Goal: Information Seeking & Learning: Learn about a topic

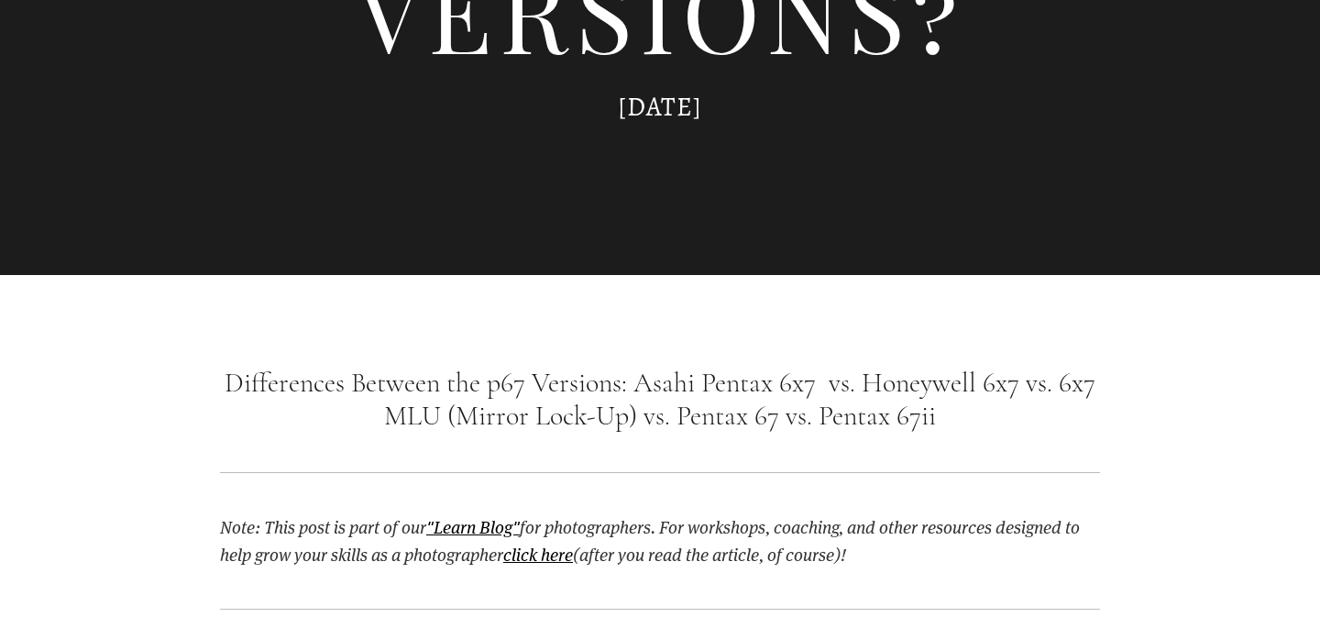
scroll to position [1133, 0]
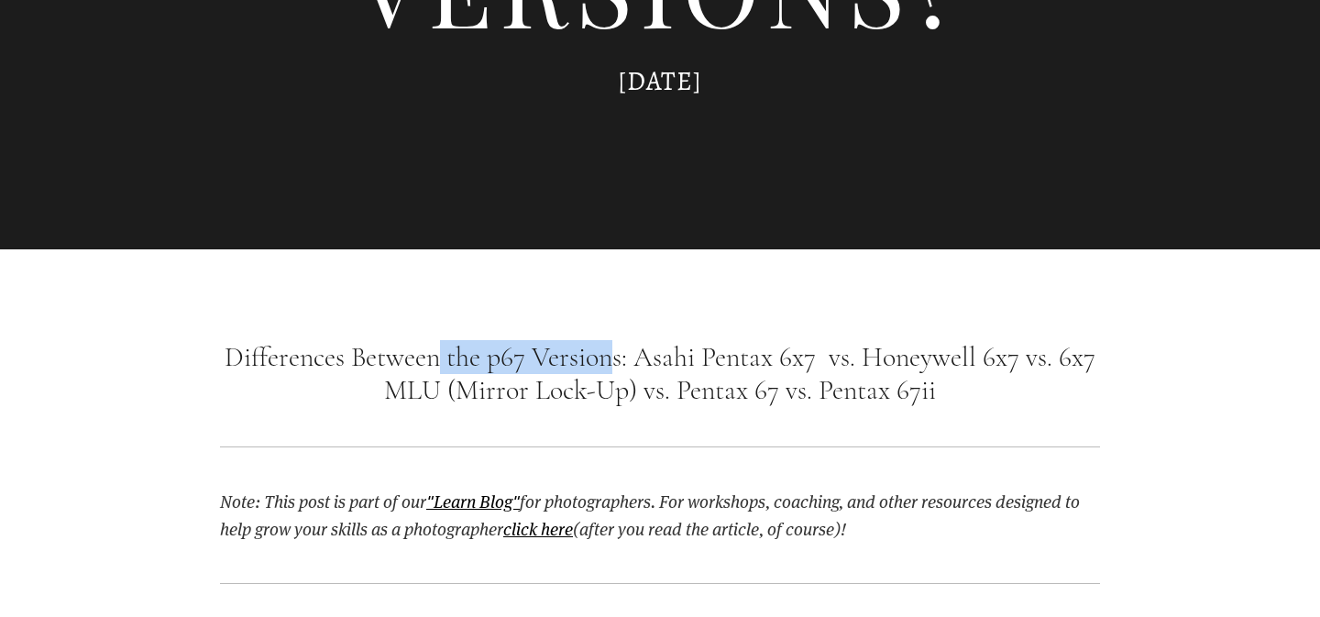
drag, startPoint x: 435, startPoint y: 362, endPoint x: 615, endPoint y: 360, distance: 180.6
click at [615, 360] on h1 "Differences Between the p67 Versions: Asahi Pentax 6x7 vs. Honeywell 6x7 vs. 6x…" at bounding box center [660, 374] width 880 height 66
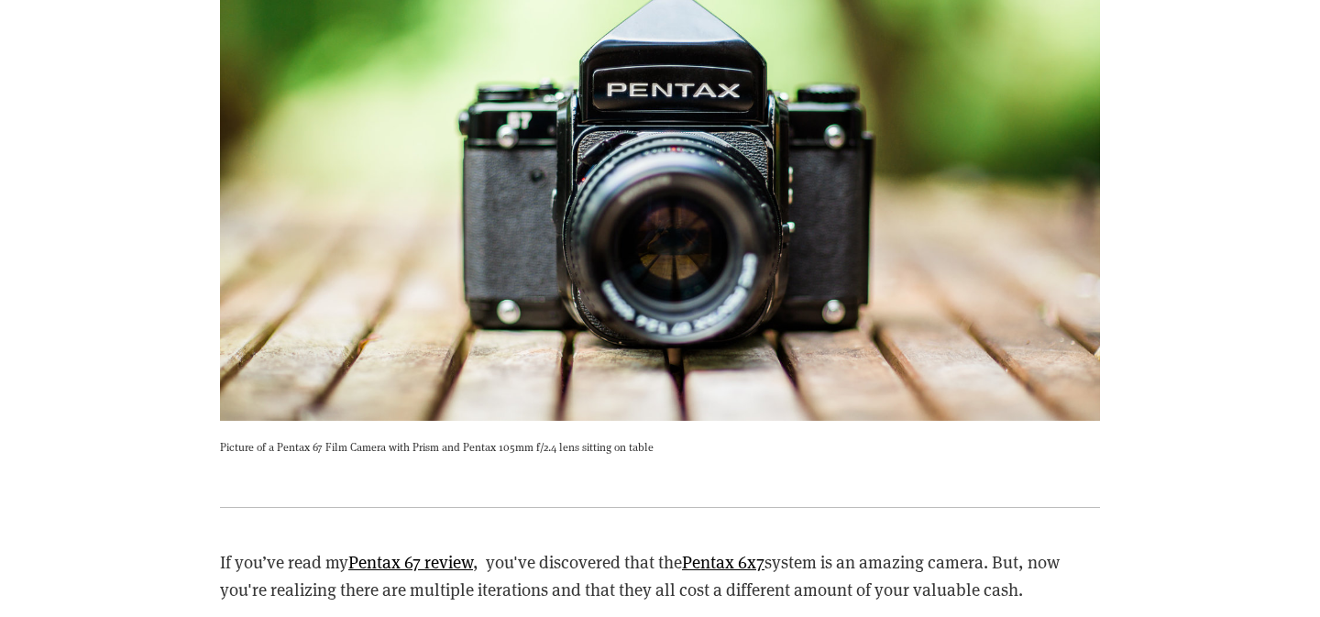
scroll to position [1861, 0]
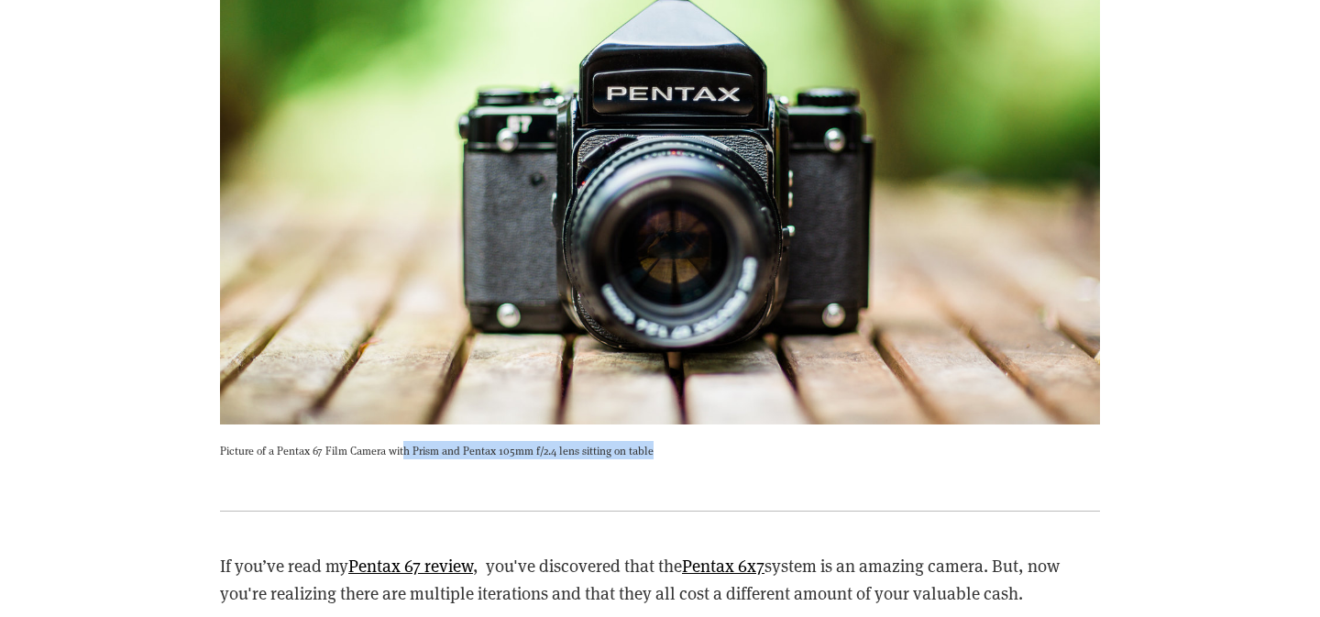
drag, startPoint x: 403, startPoint y: 450, endPoint x: 682, endPoint y: 445, distance: 278.8
click at [683, 446] on p "Picture of a Pentax 67 Film Camera with Prism and Pentax 105mm f/2.4 lens sitti…" at bounding box center [660, 450] width 880 height 18
click at [682, 445] on p "Picture of a Pentax 67 Film Camera with Prism and Pentax 105mm f/2.4 lens sitti…" at bounding box center [660, 450] width 880 height 18
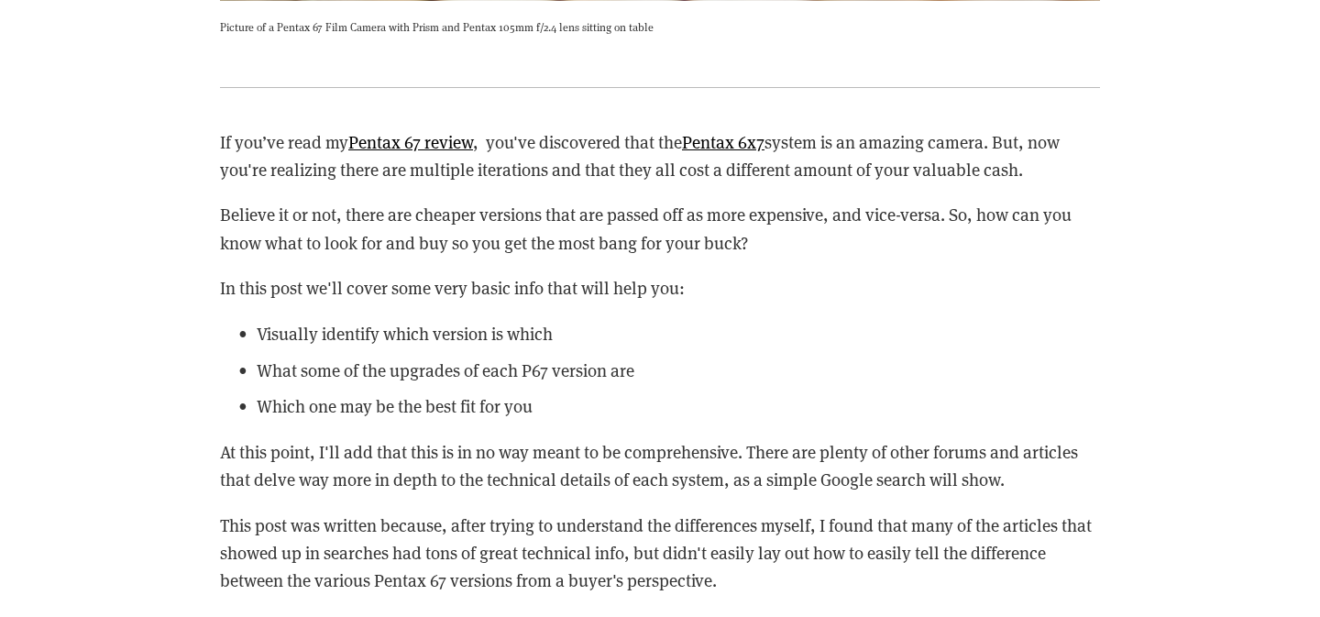
scroll to position [2285, 0]
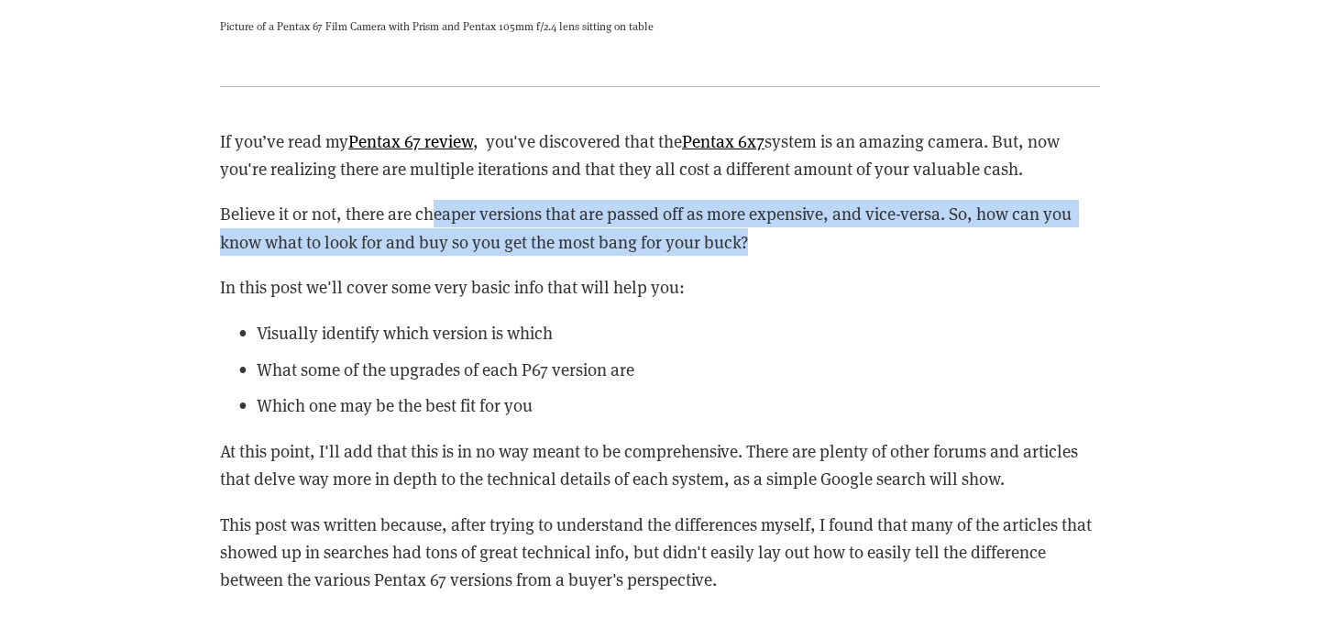
drag, startPoint x: 434, startPoint y: 215, endPoint x: 761, endPoint y: 248, distance: 328.9
click at [761, 248] on p "Believe it or not, there are cheaper versions that are passed off as more expen…" at bounding box center [660, 228] width 880 height 56
drag, startPoint x: 550, startPoint y: 214, endPoint x: 772, endPoint y: 250, distance: 224.9
click at [772, 250] on p "Believe it or not, there are cheaper versions that are passed off as more expen…" at bounding box center [660, 228] width 880 height 56
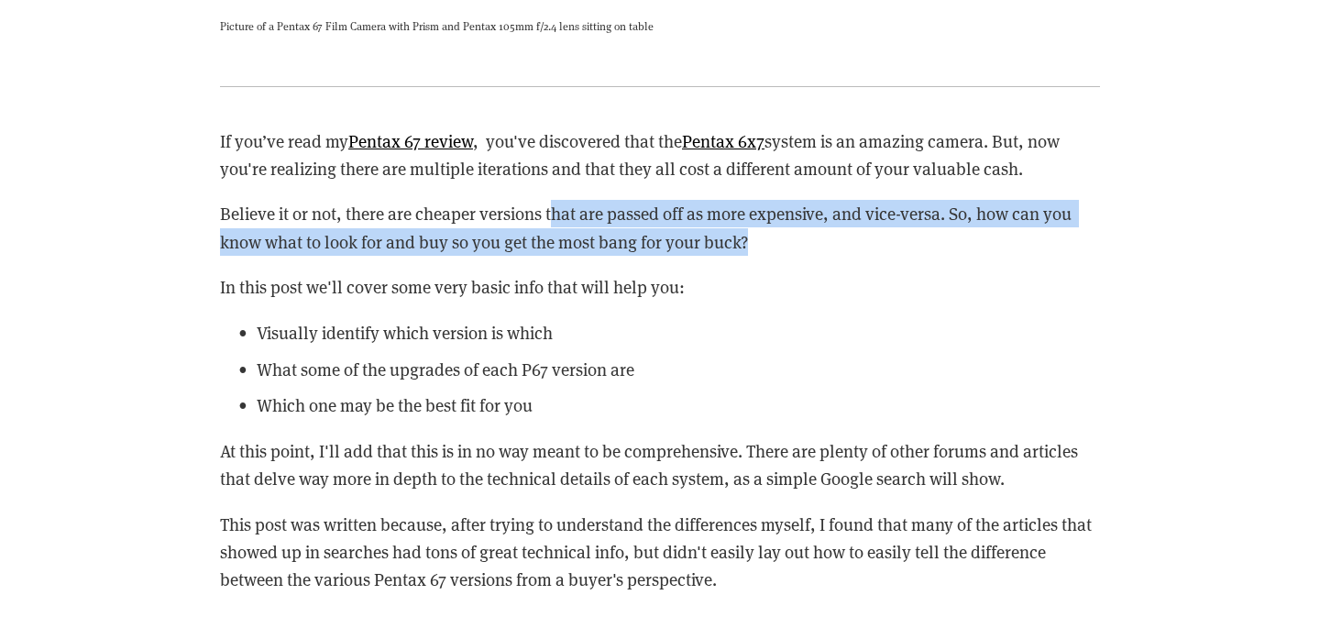
click at [772, 250] on p "Believe it or not, there are cheaper versions that are passed off as more expen…" at bounding box center [660, 228] width 880 height 56
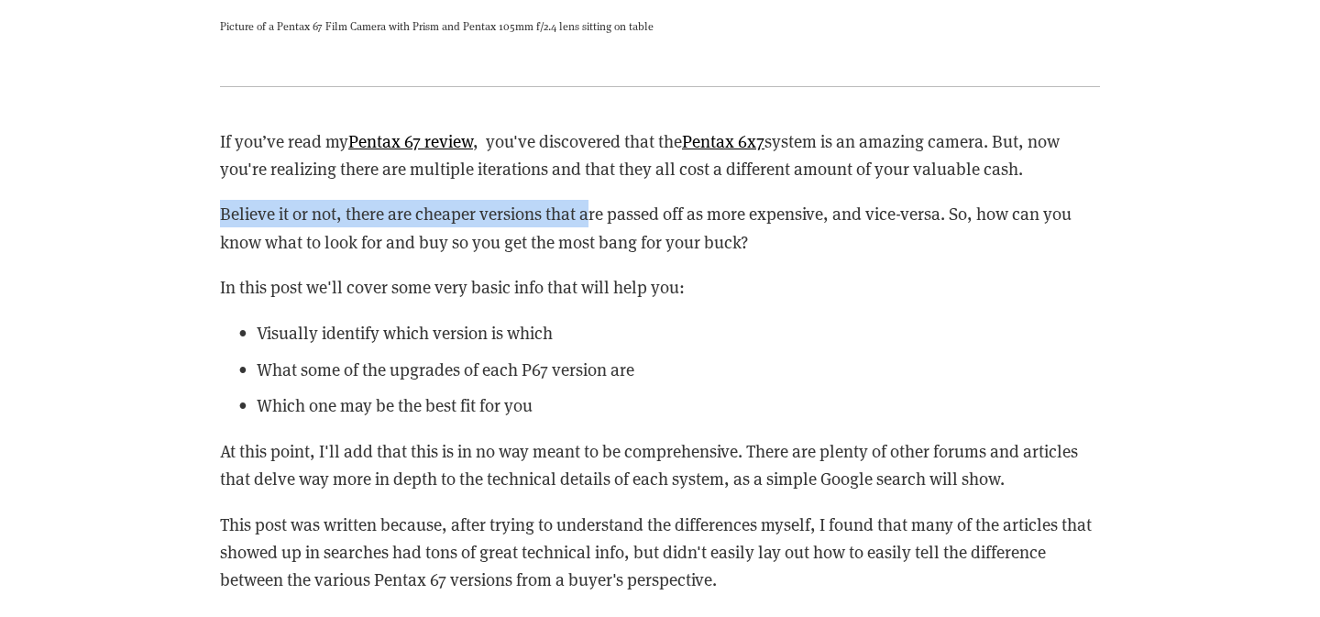
drag, startPoint x: 221, startPoint y: 216, endPoint x: 586, endPoint y: 215, distance: 364.9
click at [586, 215] on p "Believe it or not, there are cheaper versions that are passed off as more expen…" at bounding box center [660, 228] width 880 height 56
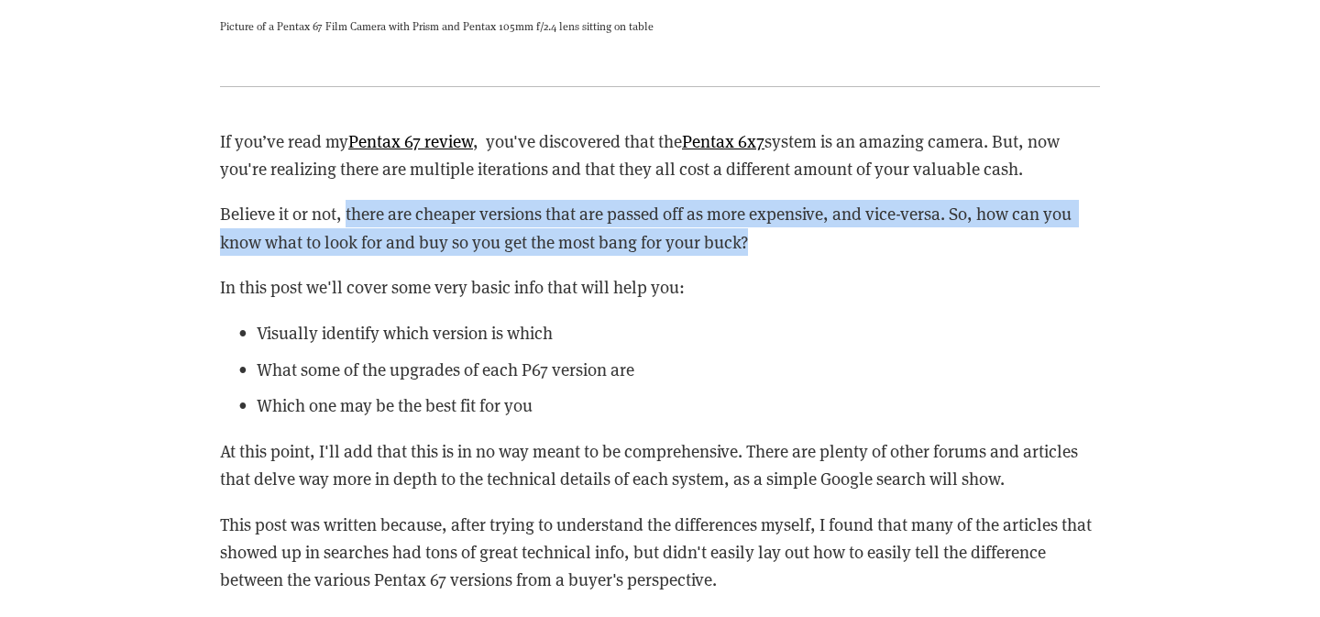
drag, startPoint x: 347, startPoint y: 218, endPoint x: 788, endPoint y: 248, distance: 441.1
click at [788, 248] on p "Believe it or not, there are cheaper versions that are passed off as more expen…" at bounding box center [660, 228] width 880 height 56
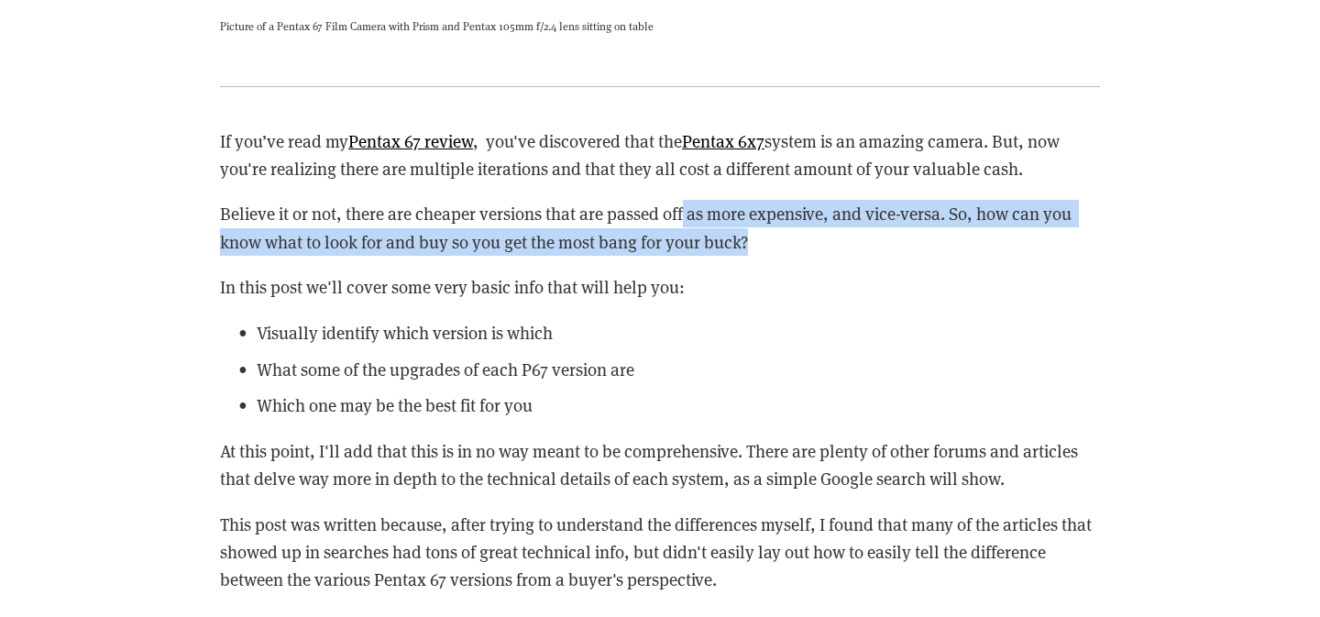
drag, startPoint x: 684, startPoint y: 213, endPoint x: 812, endPoint y: 243, distance: 131.9
click at [811, 241] on p "Believe it or not, there are cheaper versions that are passed off as more expen…" at bounding box center [660, 228] width 880 height 56
click at [812, 243] on p "Believe it or not, there are cheaper versions that are passed off as more expen…" at bounding box center [660, 228] width 880 height 56
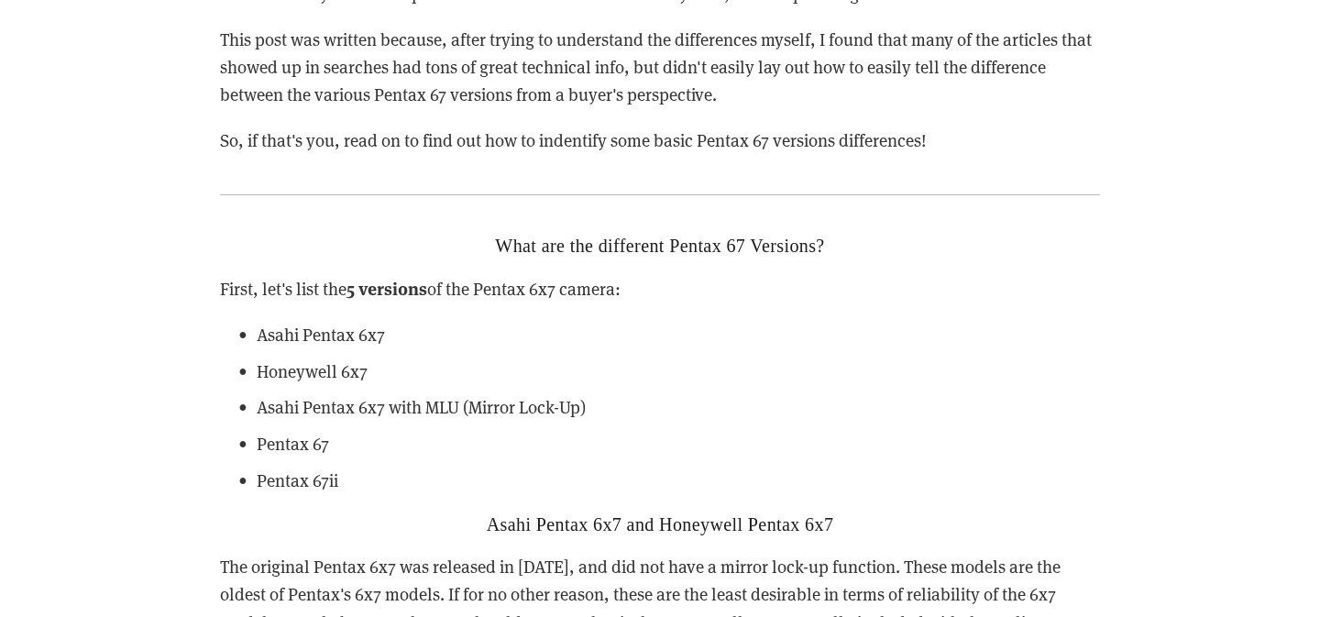
scroll to position [2808, 0]
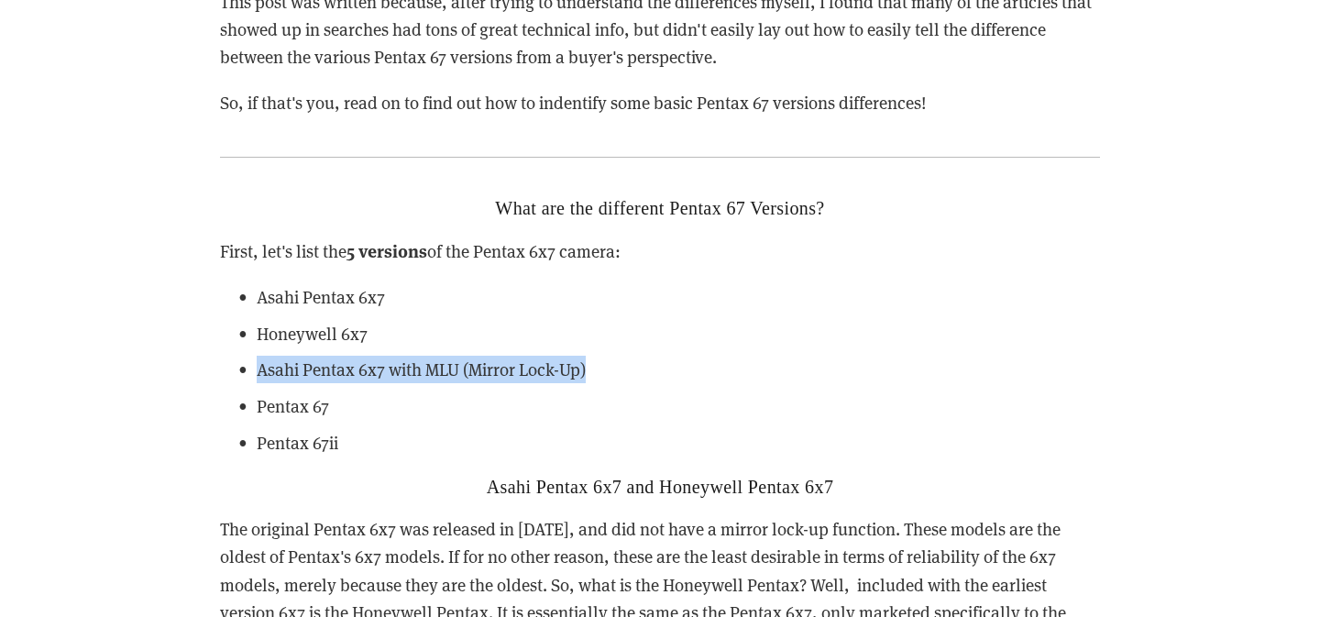
drag, startPoint x: 259, startPoint y: 378, endPoint x: 611, endPoint y: 376, distance: 352.0
click at [611, 376] on p "Asahi Pentax 6x7 with MLU (Mirror Lock-Up)" at bounding box center [678, 370] width 843 height 28
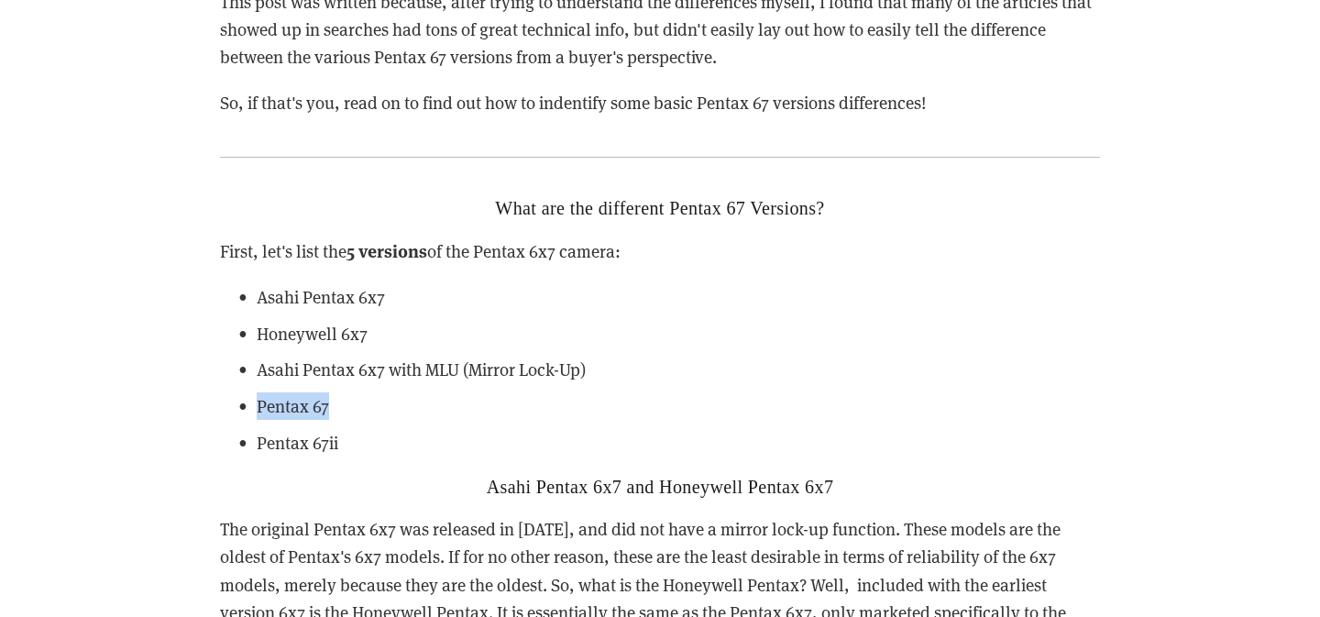
drag, startPoint x: 253, startPoint y: 406, endPoint x: 449, endPoint y: 406, distance: 196.2
click at [449, 406] on p "Pentax 67" at bounding box center [678, 406] width 843 height 28
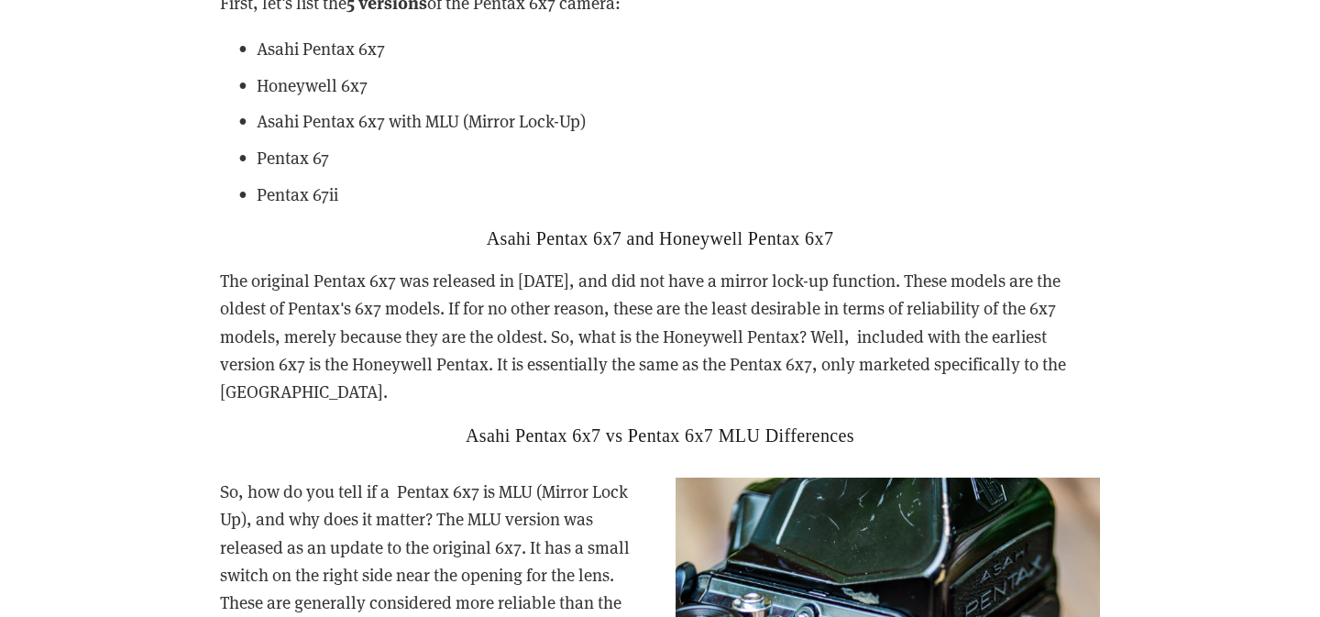
scroll to position [3065, 0]
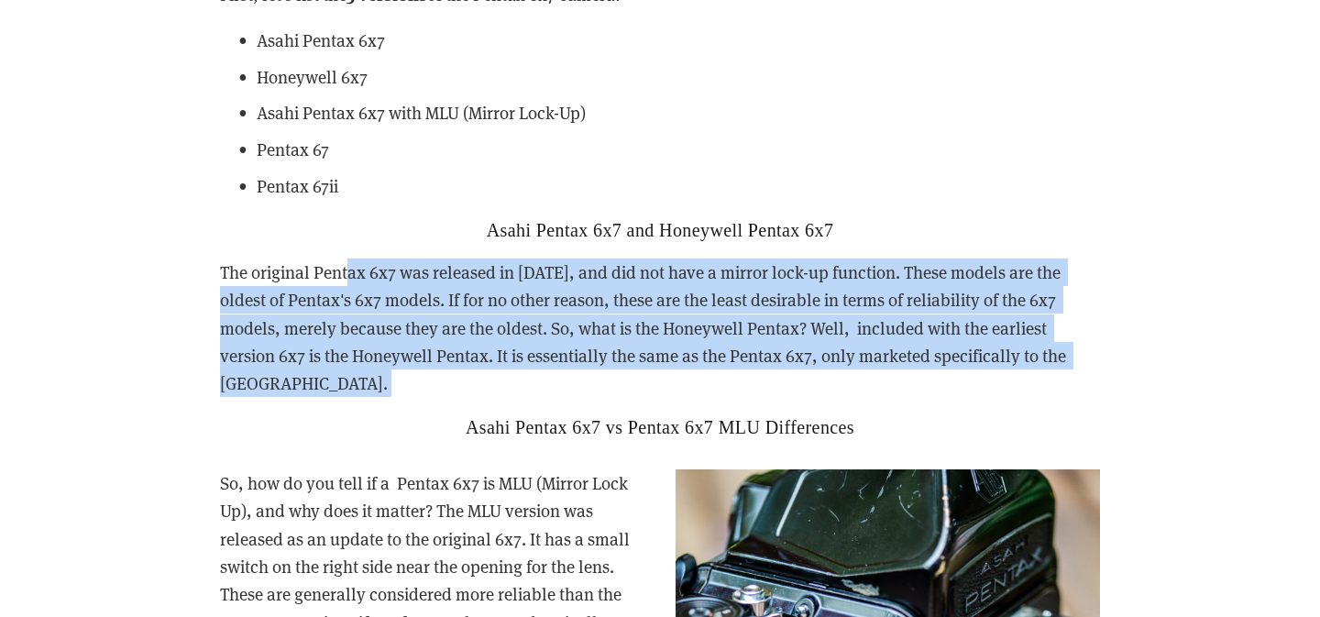
drag, startPoint x: 347, startPoint y: 270, endPoint x: 899, endPoint y: 380, distance: 562.8
click at [899, 380] on div "What are the different Pentax 67 Versions? First, let's list the 5 versions of …" at bounding box center [660, 188] width 880 height 497
click at [803, 310] on p "The original Pentax 6x7 was released in [DATE], and did not have a mirror lock-…" at bounding box center [660, 328] width 880 height 139
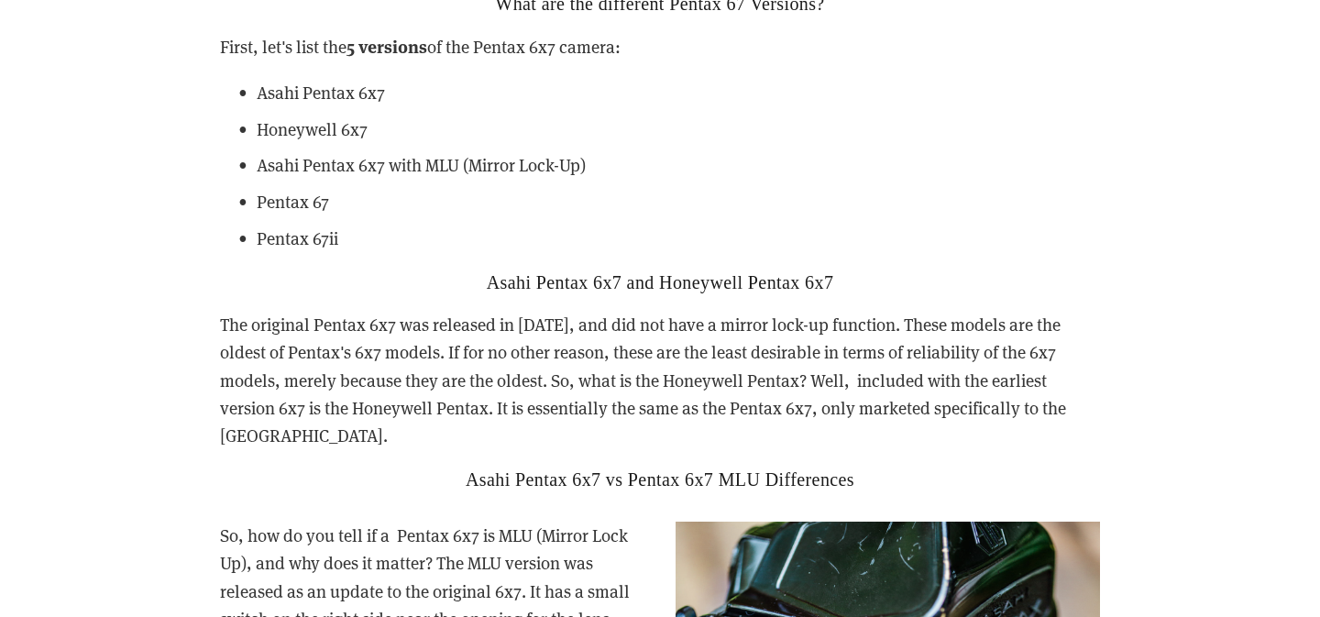
scroll to position [3007, 0]
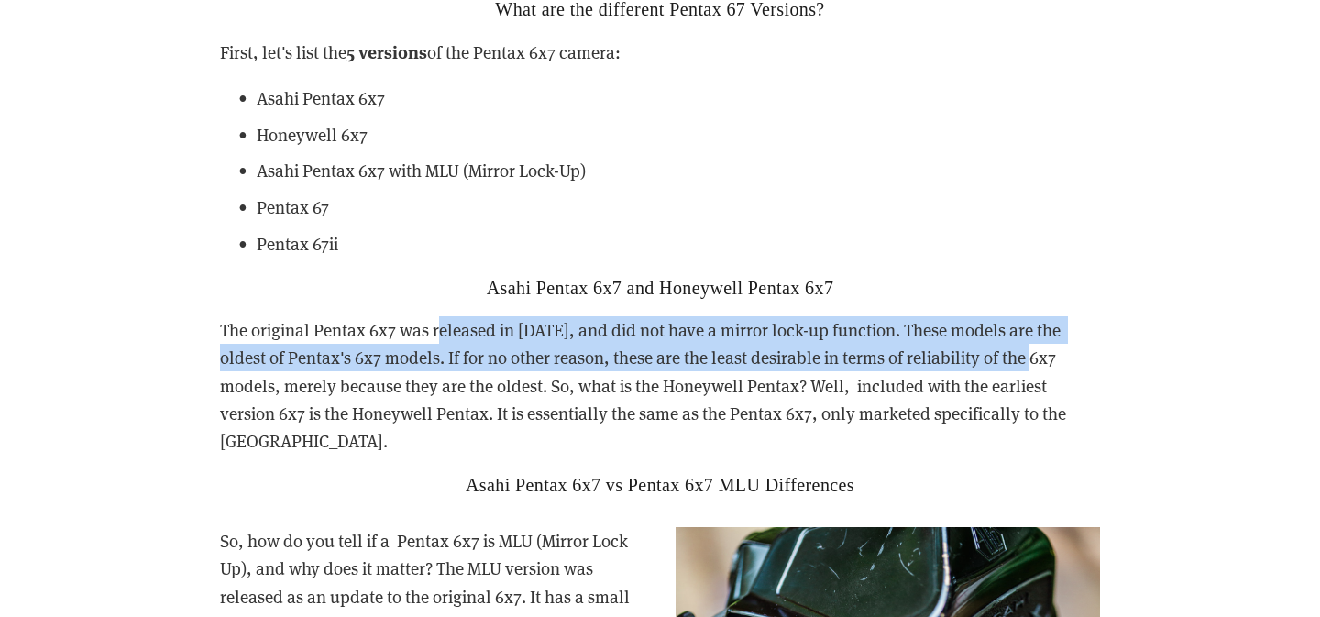
drag, startPoint x: 446, startPoint y: 320, endPoint x: 1007, endPoint y: 366, distance: 562.9
click at [1007, 366] on p "The original Pentax 6x7 was released in [DATE], and did not have a mirror lock-…" at bounding box center [660, 385] width 880 height 139
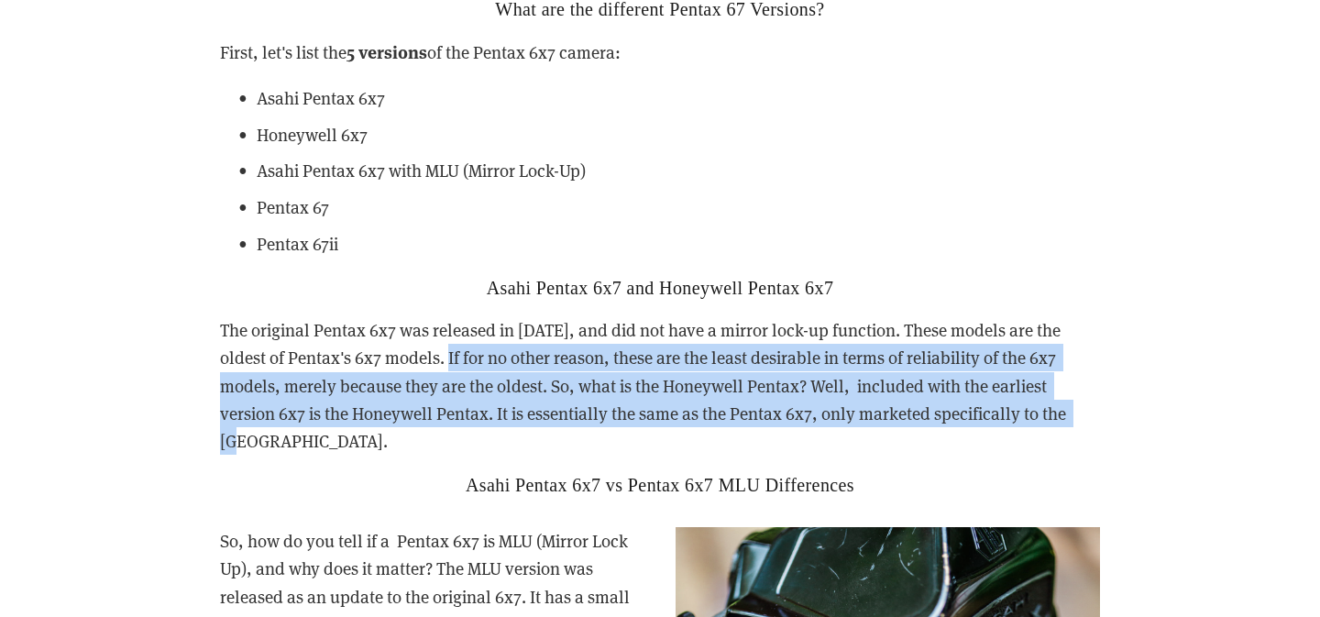
drag, startPoint x: 413, startPoint y: 350, endPoint x: 1063, endPoint y: 413, distance: 653.1
click at [1063, 410] on p "The original Pentax 6x7 was released in [DATE], and did not have a mirror lock-…" at bounding box center [660, 385] width 880 height 139
click at [1063, 413] on p "The original Pentax 6x7 was released in [DATE], and did not have a mirror lock-…" at bounding box center [660, 385] width 880 height 139
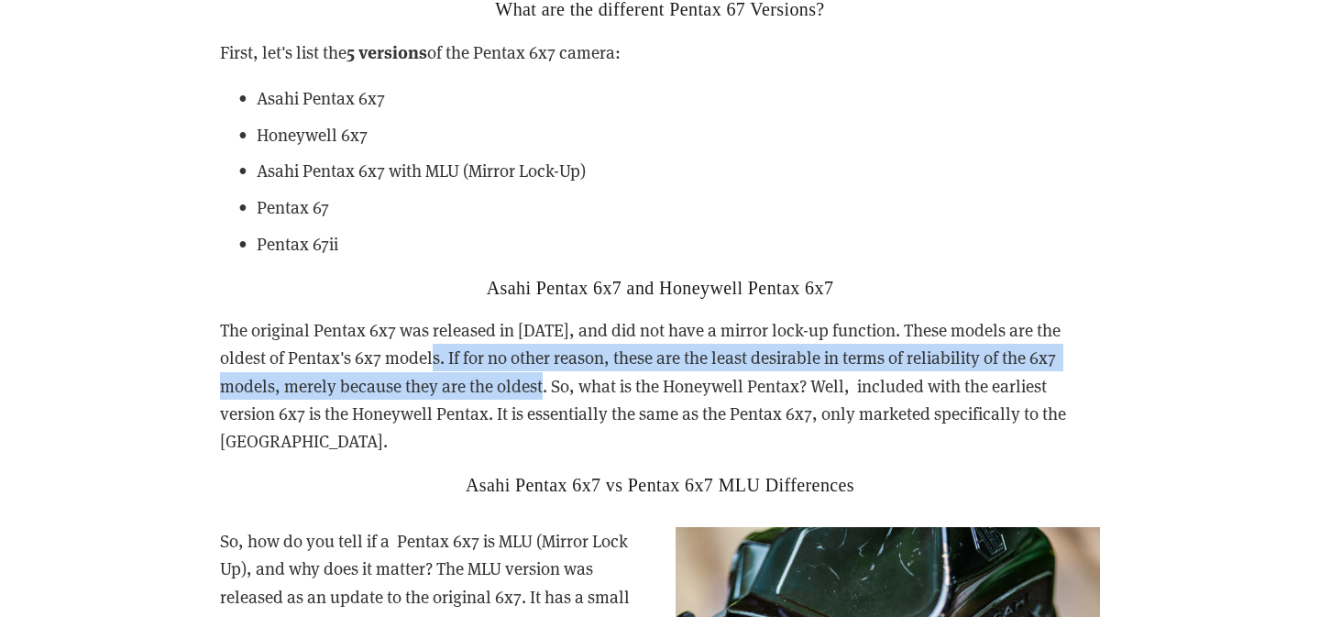
drag, startPoint x: 397, startPoint y: 359, endPoint x: 486, endPoint y: 394, distance: 95.5
click at [486, 394] on p "The original Pentax 6x7 was released in [DATE], and did not have a mirror lock-…" at bounding box center [660, 385] width 880 height 139
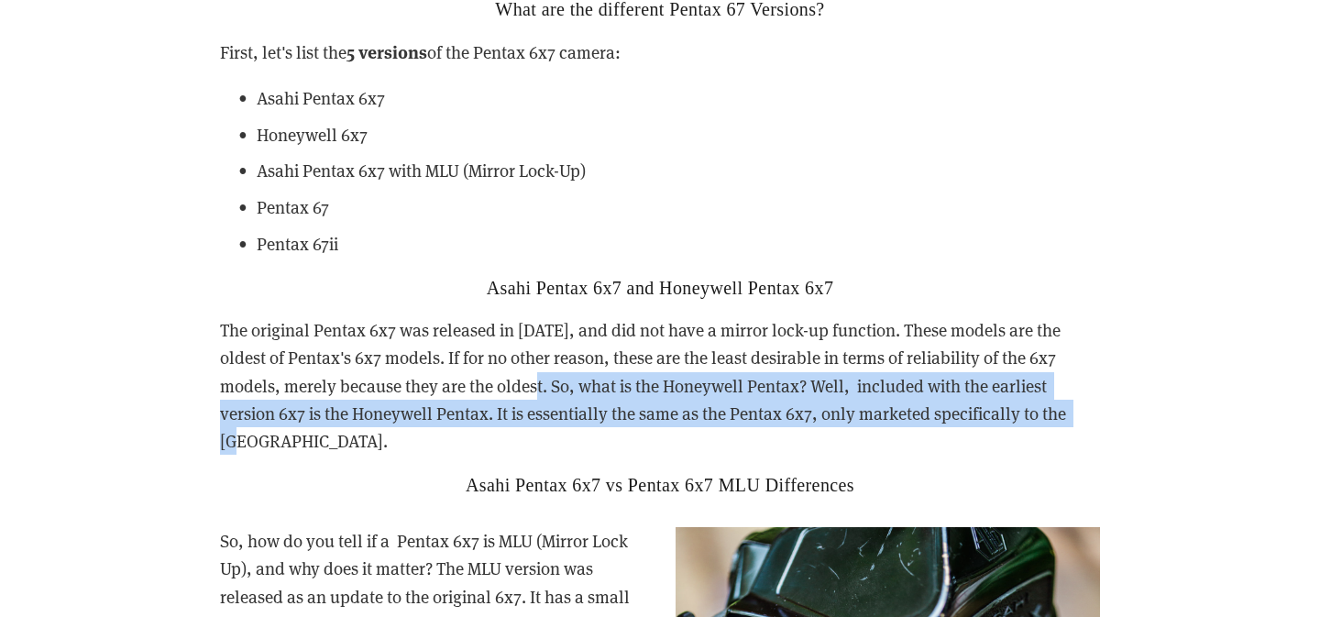
drag, startPoint x: 483, startPoint y: 389, endPoint x: 1076, endPoint y: 413, distance: 593.7
click at [1085, 413] on p "The original Pentax 6x7 was released in [DATE], and did not have a mirror lock-…" at bounding box center [660, 385] width 880 height 139
click at [1076, 413] on p "The original Pentax 6x7 was released in [DATE], and did not have a mirror lock-…" at bounding box center [660, 385] width 880 height 139
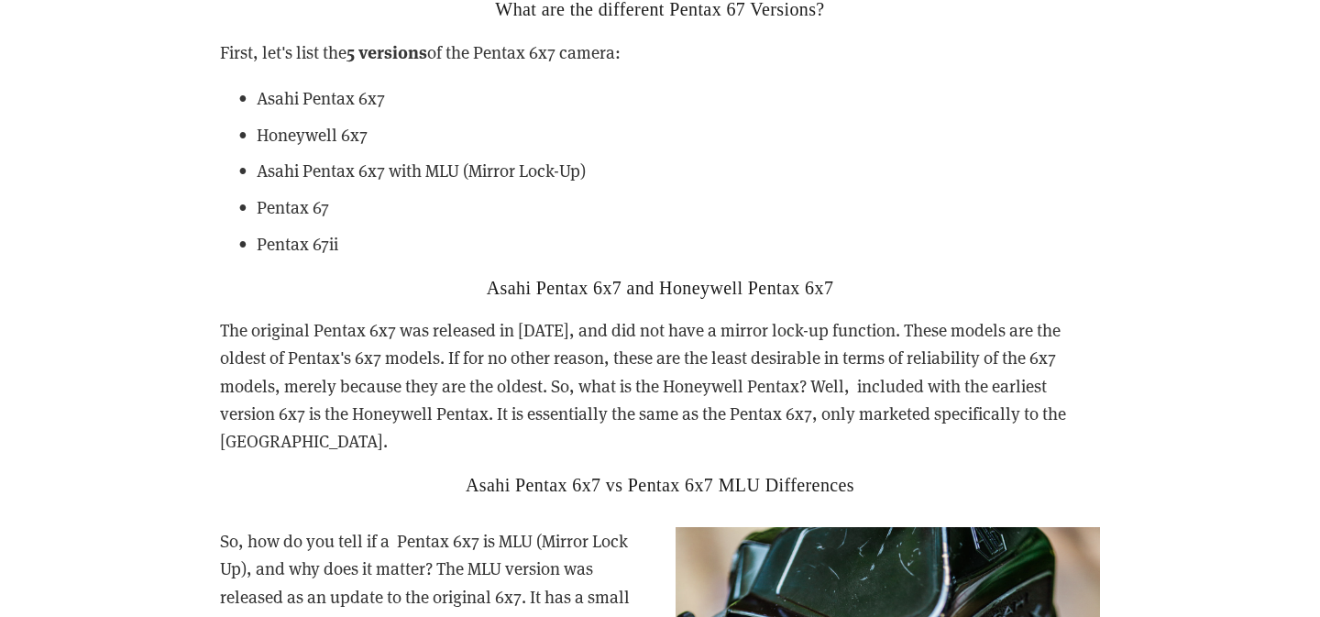
click at [709, 390] on p "The original Pentax 6x7 was released in [DATE], and did not have a mirror lock-…" at bounding box center [660, 385] width 880 height 139
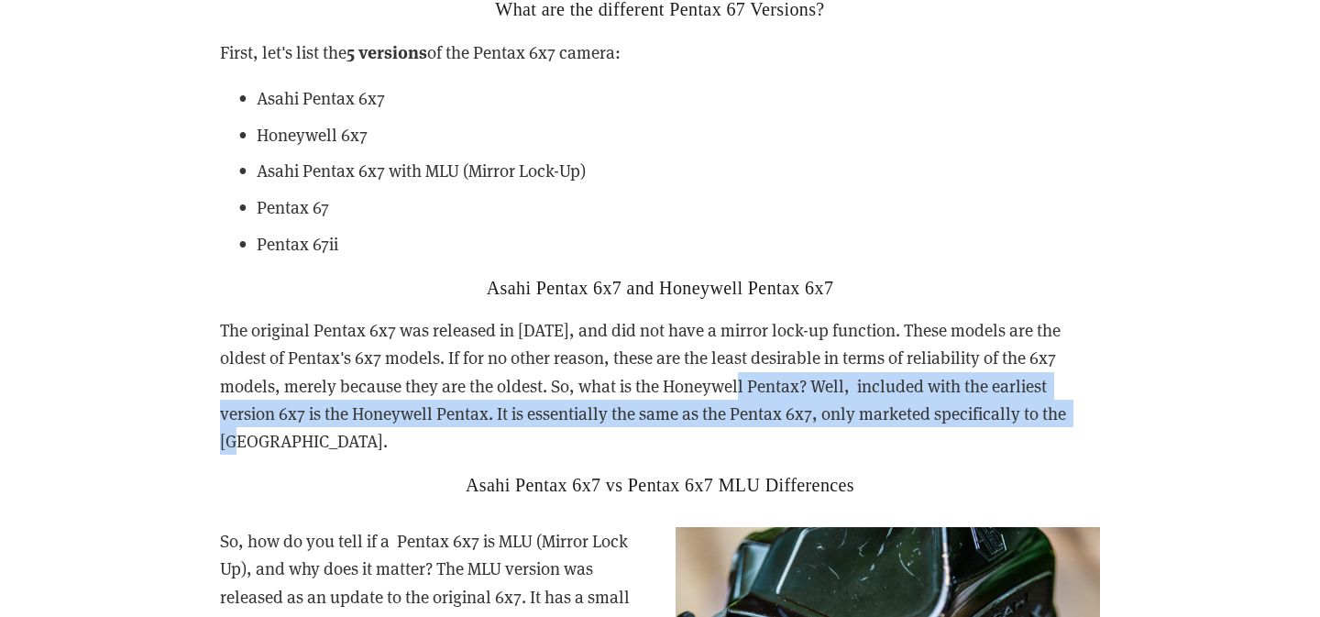
drag, startPoint x: 709, startPoint y: 390, endPoint x: 995, endPoint y: 416, distance: 287.3
click at [997, 413] on p "The original Pentax 6x7 was released in [DATE], and did not have a mirror lock-…" at bounding box center [660, 385] width 880 height 139
click at [995, 416] on p "The original Pentax 6x7 was released in [DATE], and did not have a mirror lock-…" at bounding box center [660, 385] width 880 height 139
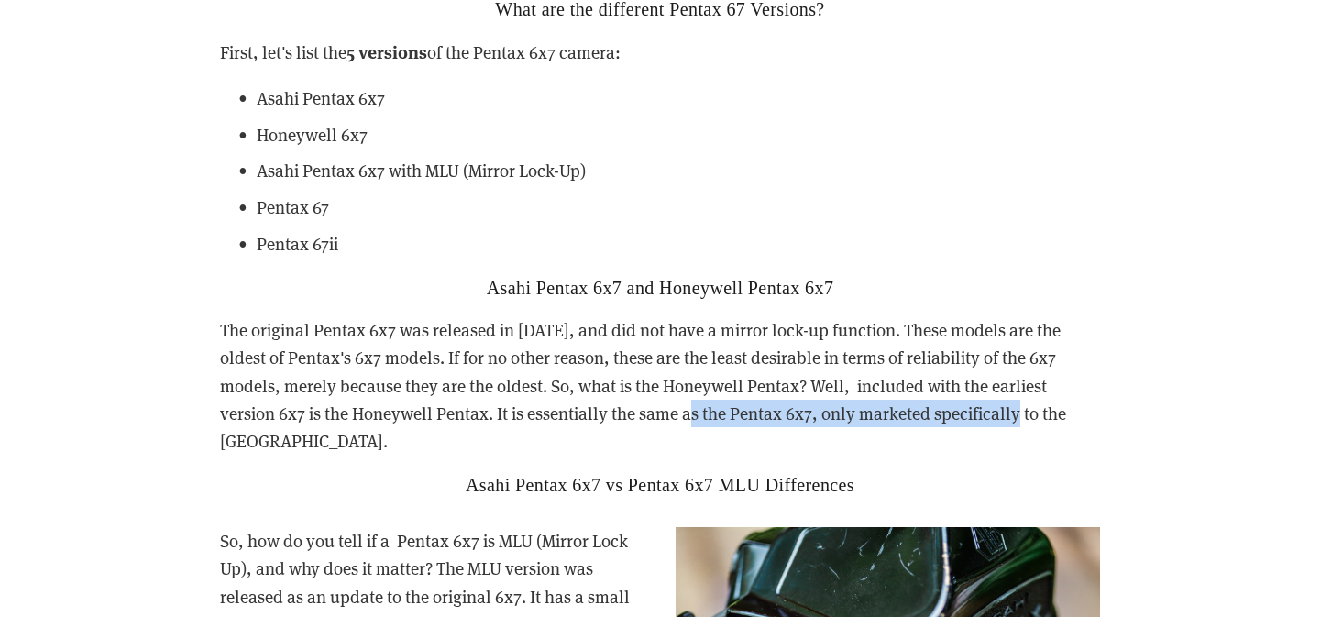
drag, startPoint x: 600, startPoint y: 413, endPoint x: 924, endPoint y: 411, distance: 323.6
click at [924, 412] on p "The original Pentax 6x7 was released in [DATE], and did not have a mirror lock-…" at bounding box center [660, 385] width 880 height 139
click at [924, 411] on p "The original Pentax 6x7 was released in [DATE], and did not have a mirror lock-…" at bounding box center [660, 385] width 880 height 139
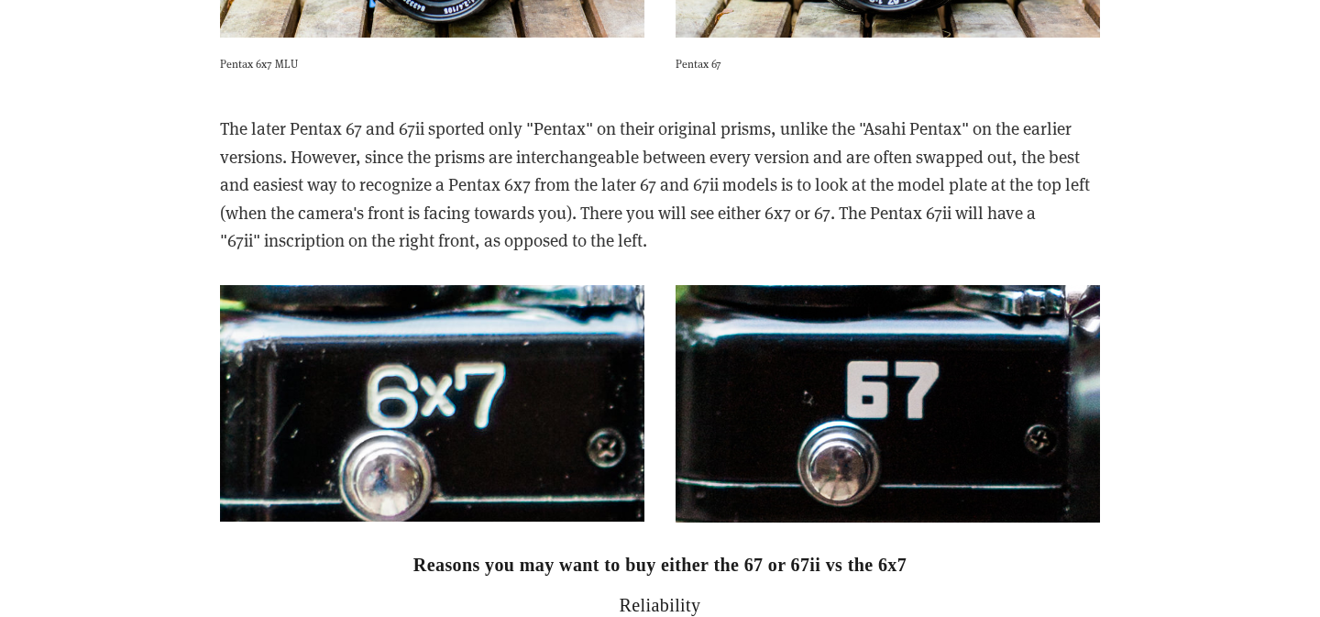
scroll to position [4665, 0]
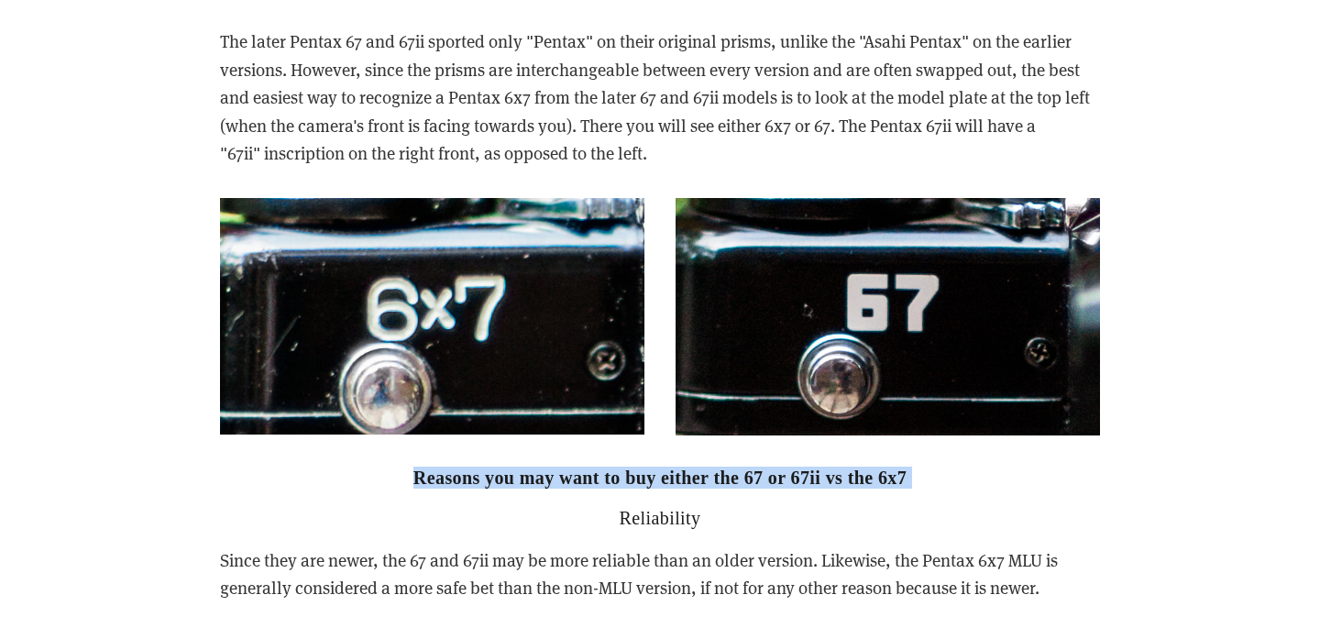
drag, startPoint x: 425, startPoint y: 449, endPoint x: 695, endPoint y: 459, distance: 269.7
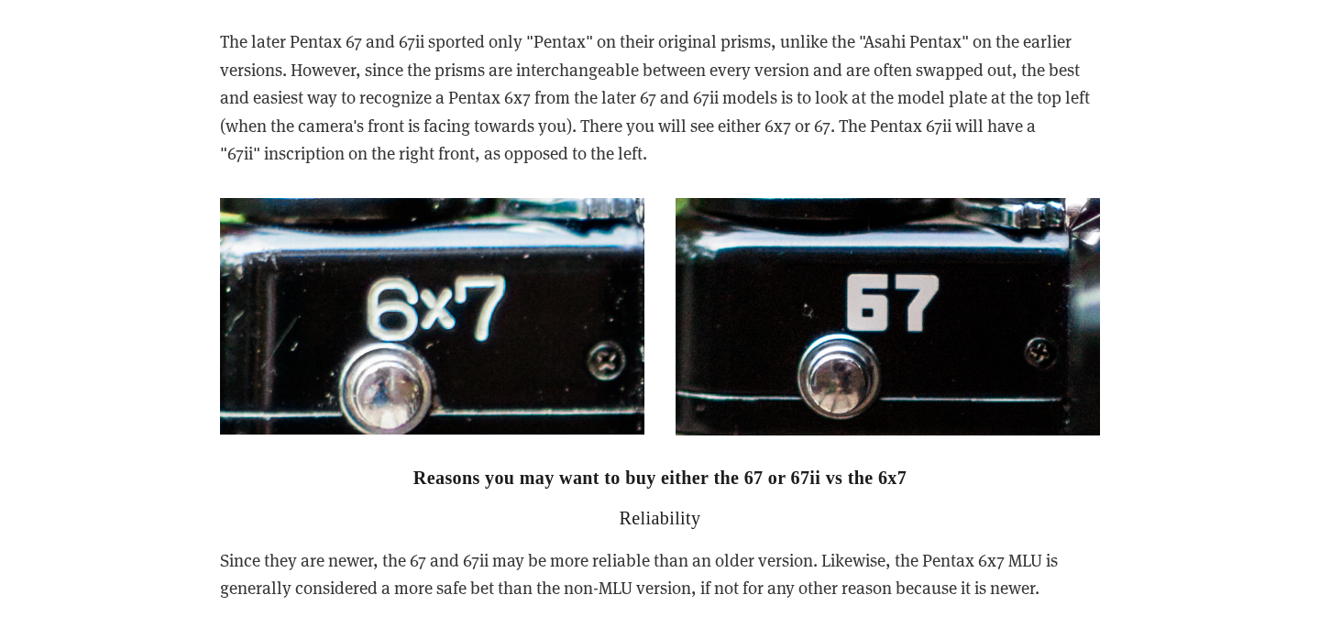
scroll to position [4763, 0]
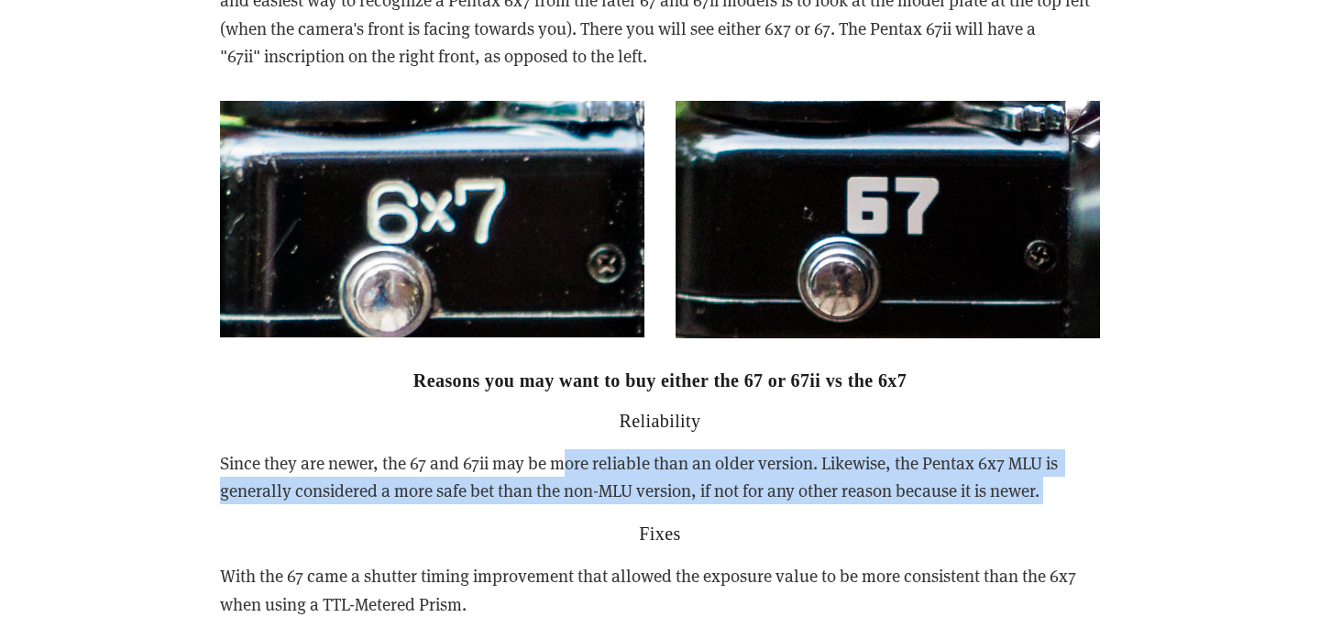
drag, startPoint x: 564, startPoint y: 434, endPoint x: 806, endPoint y: 480, distance: 246.5
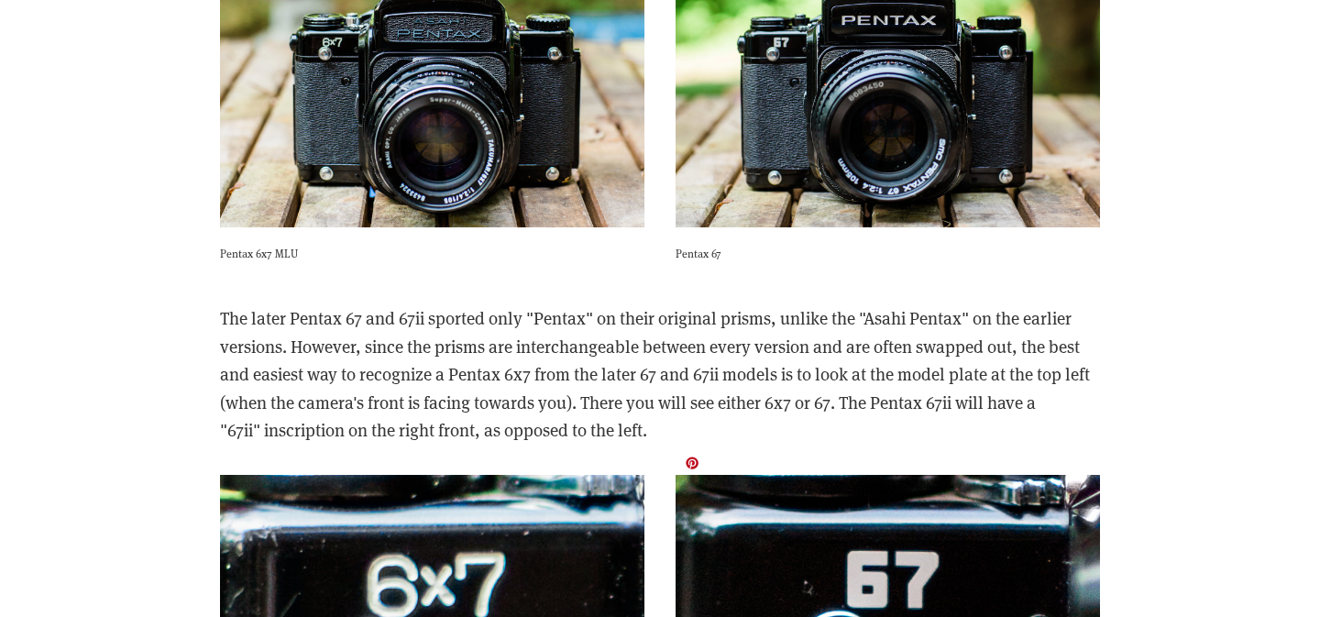
scroll to position [4400, 0]
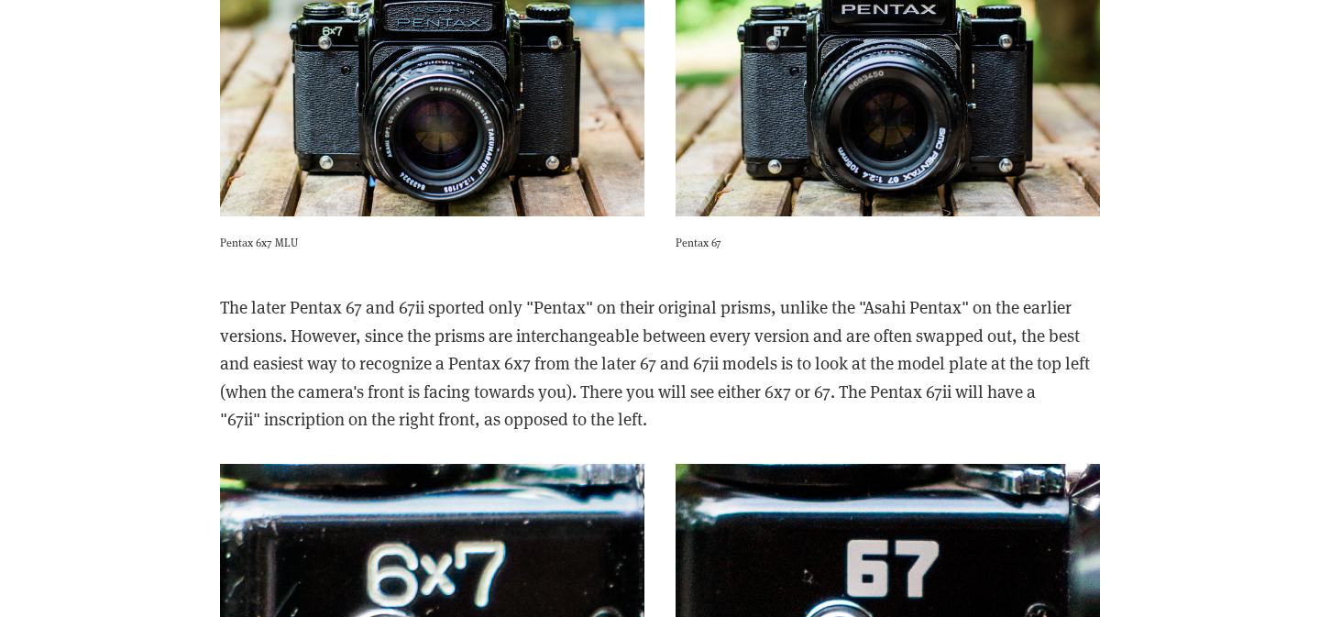
drag, startPoint x: 519, startPoint y: 256, endPoint x: 827, endPoint y: 390, distance: 335.9
click at [827, 391] on div "The later Pentax 67 and 67ii sported only "Pentax" on their original prisms, un…" at bounding box center [659, 363] width 911 height 171
click at [827, 390] on p "The later Pentax 67 and 67ii sported only "Pentax" on their original prisms, un…" at bounding box center [660, 362] width 880 height 139
drag, startPoint x: 302, startPoint y: 306, endPoint x: 821, endPoint y: 403, distance: 528.8
click at [821, 403] on p "The later Pentax 67 and 67ii sported only "Pentax" on their original prisms, un…" at bounding box center [660, 362] width 880 height 139
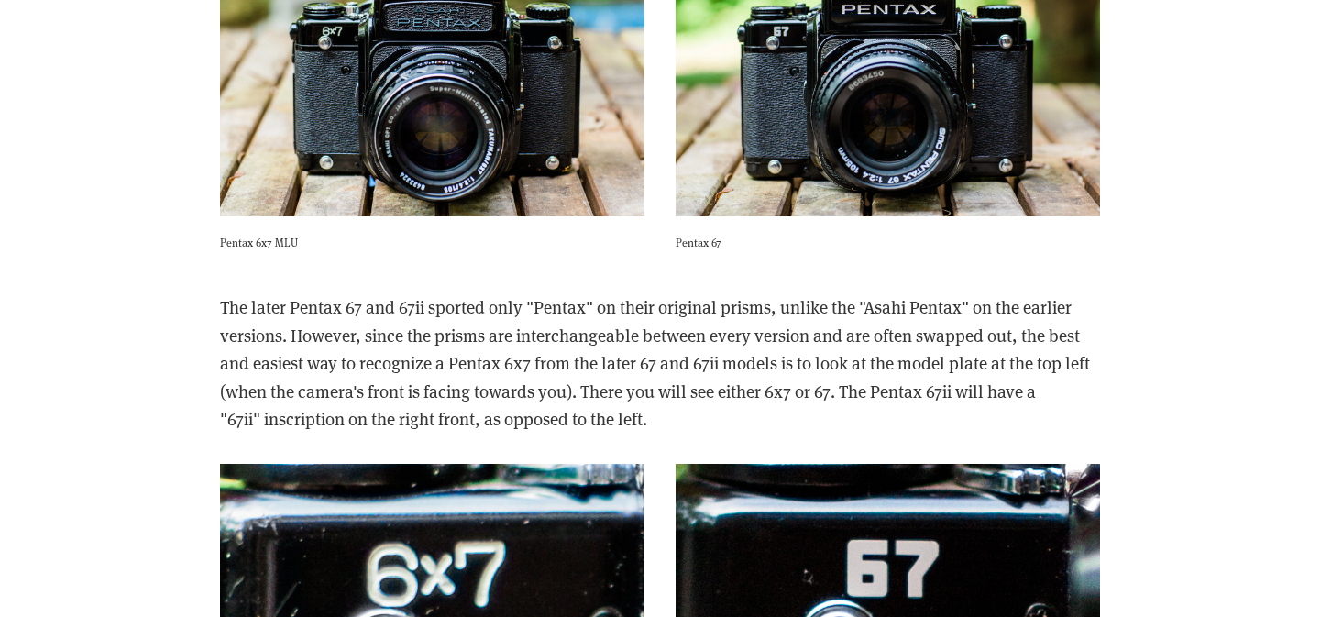
click at [821, 403] on p "The later Pentax 67 and 67ii sported only "Pentax" on their original prisms, un…" at bounding box center [660, 362] width 880 height 139
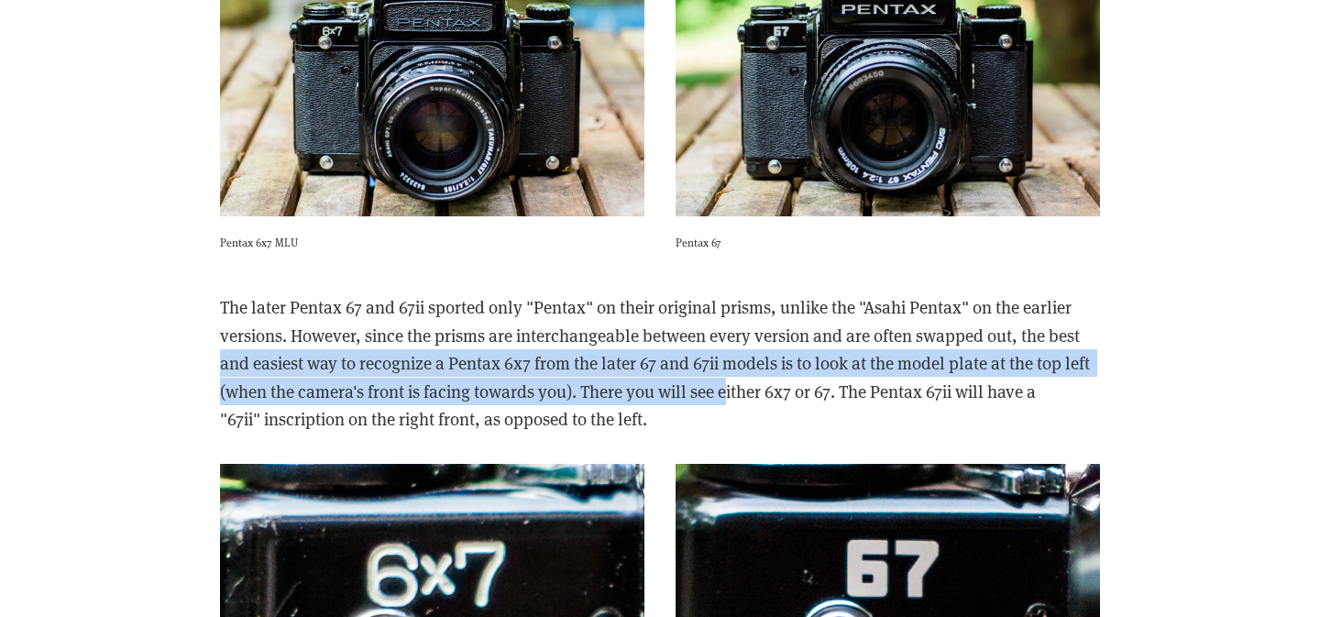
drag, startPoint x: 216, startPoint y: 338, endPoint x: 732, endPoint y: 363, distance: 515.8
click at [732, 363] on div "The later Pentax 67 and 67ii sported only "Pentax" on their original prisms, un…" at bounding box center [659, 363] width 911 height 171
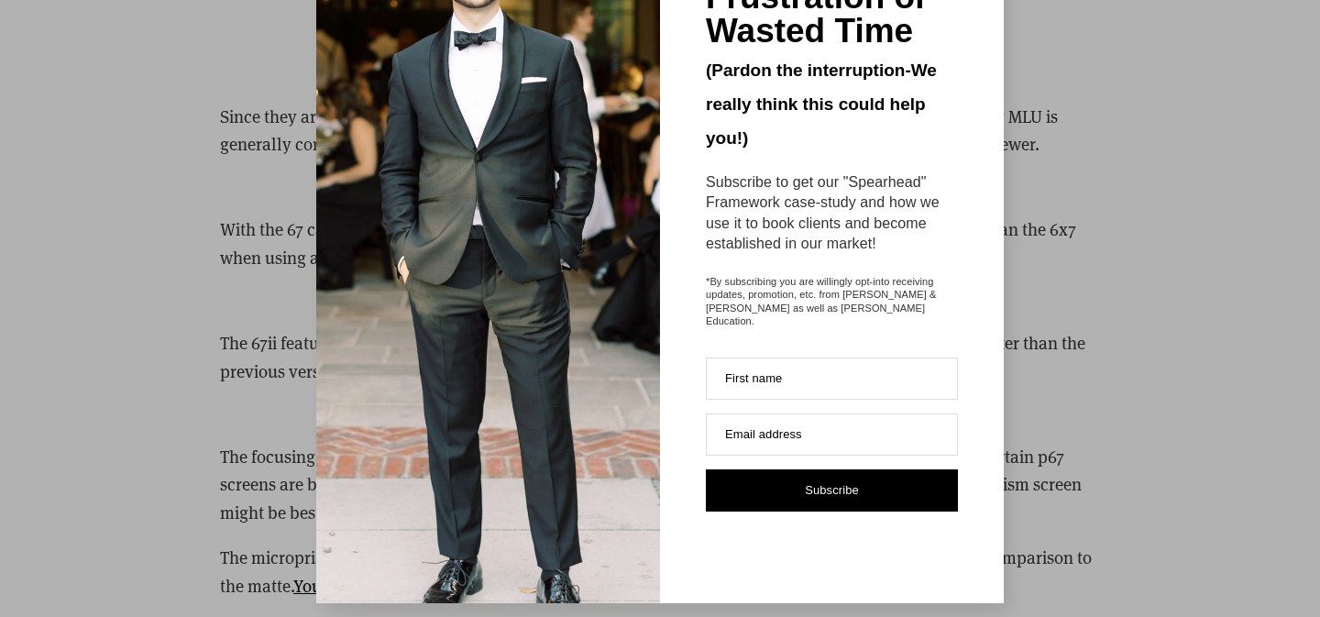
scroll to position [0, 0]
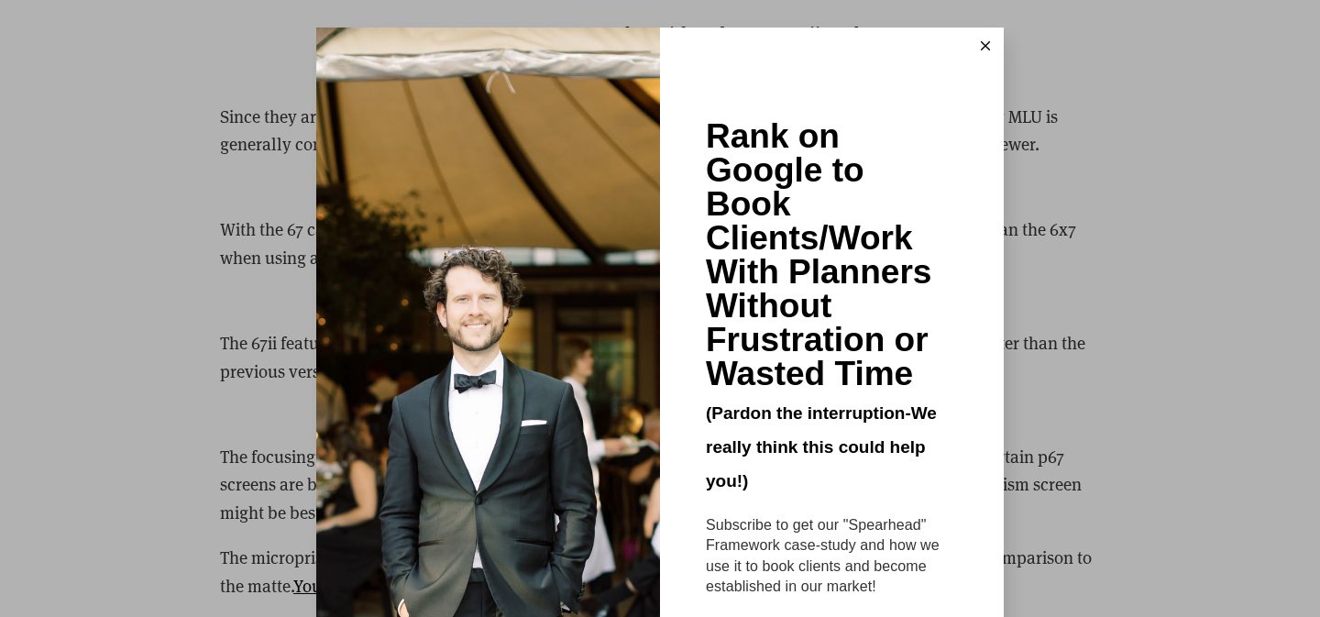
click at [992, 44] on button at bounding box center [985, 46] width 37 height 37
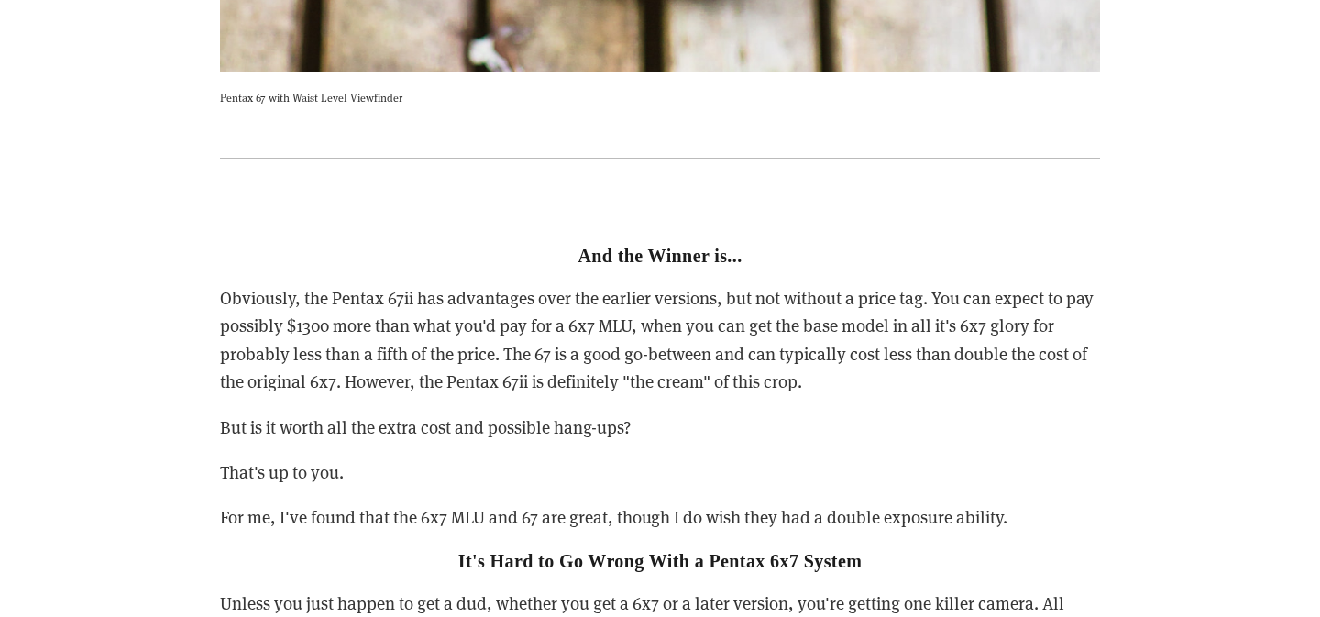
scroll to position [7905, 0]
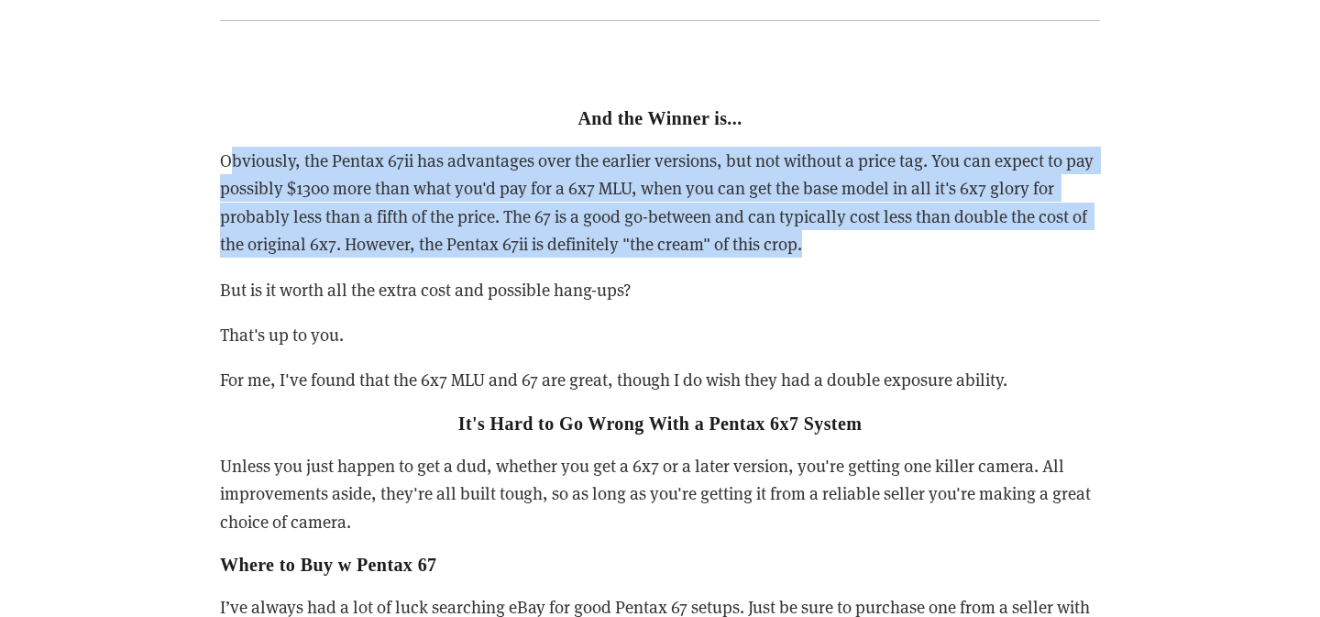
drag, startPoint x: 235, startPoint y: 119, endPoint x: 822, endPoint y: 202, distance: 593.4
click at [822, 202] on p "Obviously, the Pentax 67ii has advantages over the earlier versions, but not wi…" at bounding box center [660, 203] width 880 height 112
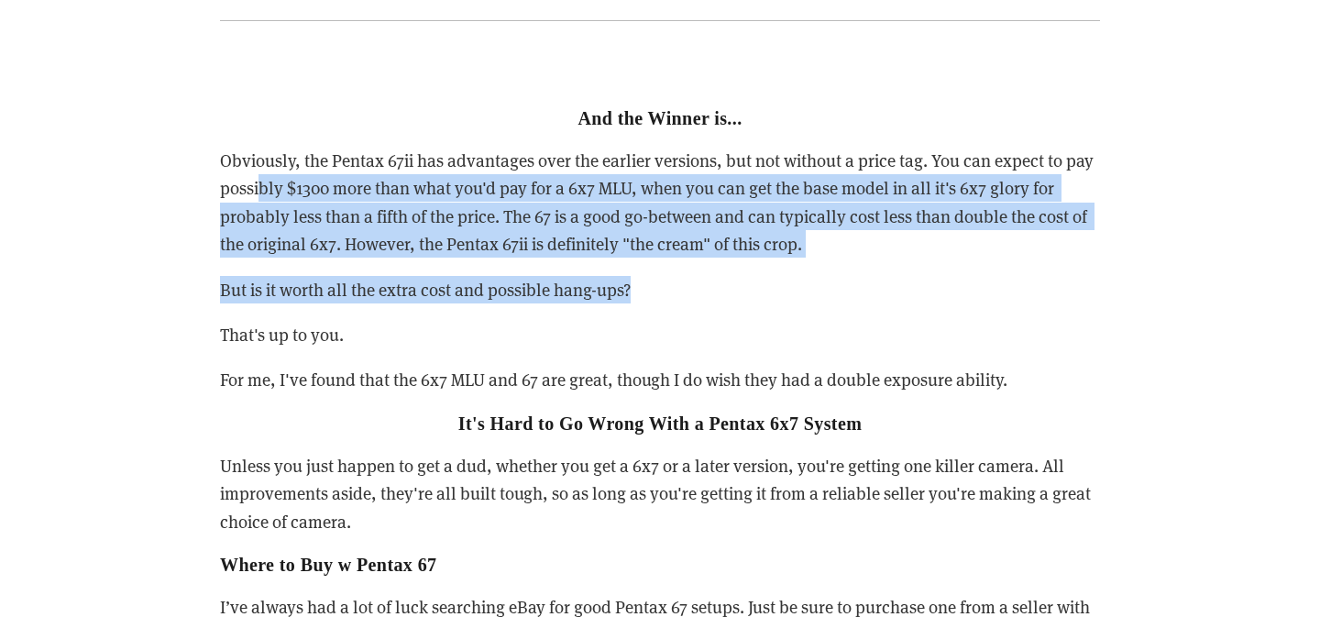
drag, startPoint x: 260, startPoint y: 158, endPoint x: 857, endPoint y: 255, distance: 604.7
click at [861, 255] on div "And the Winner is... Obviously, the Pentax 67ii has advantages over the earlier…" at bounding box center [660, 416] width 880 height 710
click at [857, 276] on p "But is it worth all the extra cost and possible hang-ups?" at bounding box center [660, 290] width 880 height 28
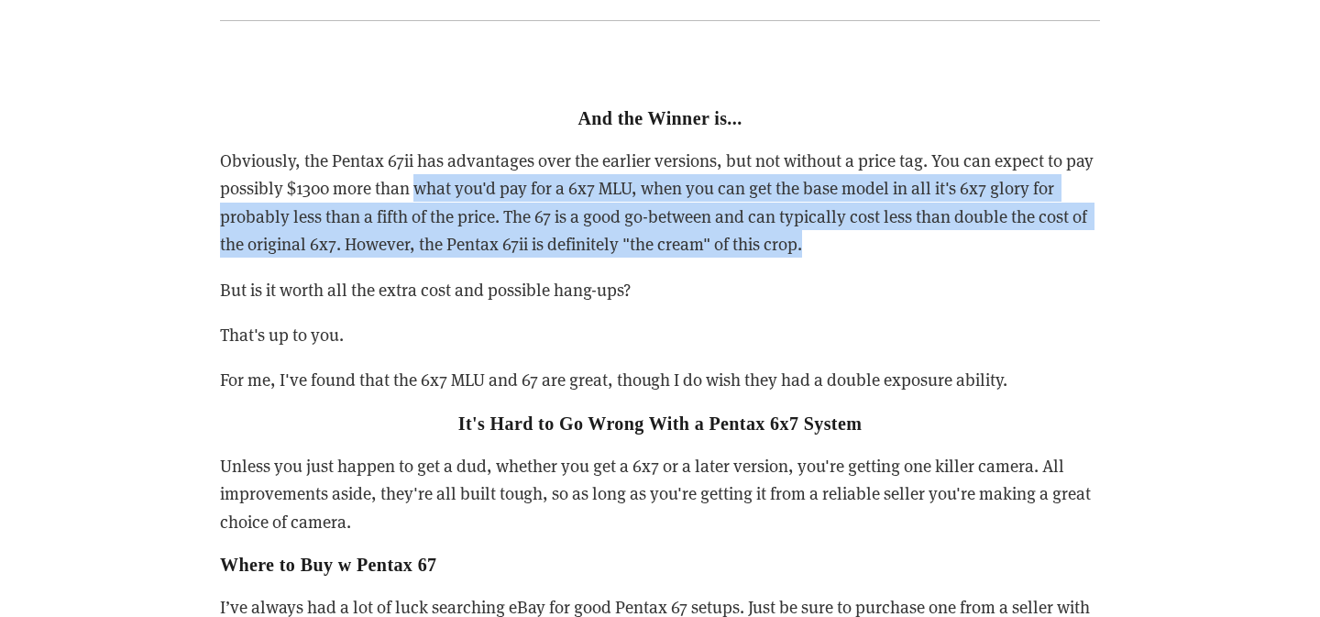
drag, startPoint x: 415, startPoint y: 153, endPoint x: 880, endPoint y: 212, distance: 468.5
click at [880, 212] on p "Obviously, the Pentax 67ii has advantages over the earlier versions, but not wi…" at bounding box center [660, 203] width 880 height 112
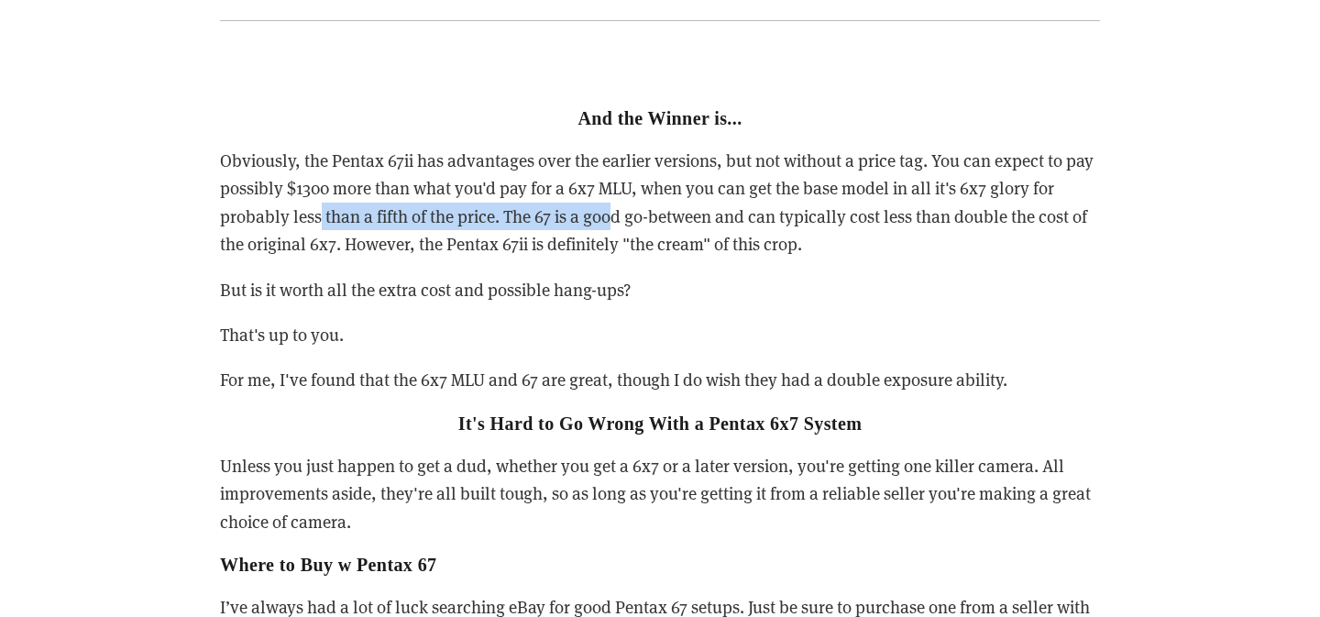
drag, startPoint x: 320, startPoint y: 197, endPoint x: 613, endPoint y: 181, distance: 293.8
click at [613, 181] on p "Obviously, the Pentax 67ii has advantages over the earlier versions, but not wi…" at bounding box center [660, 203] width 880 height 112
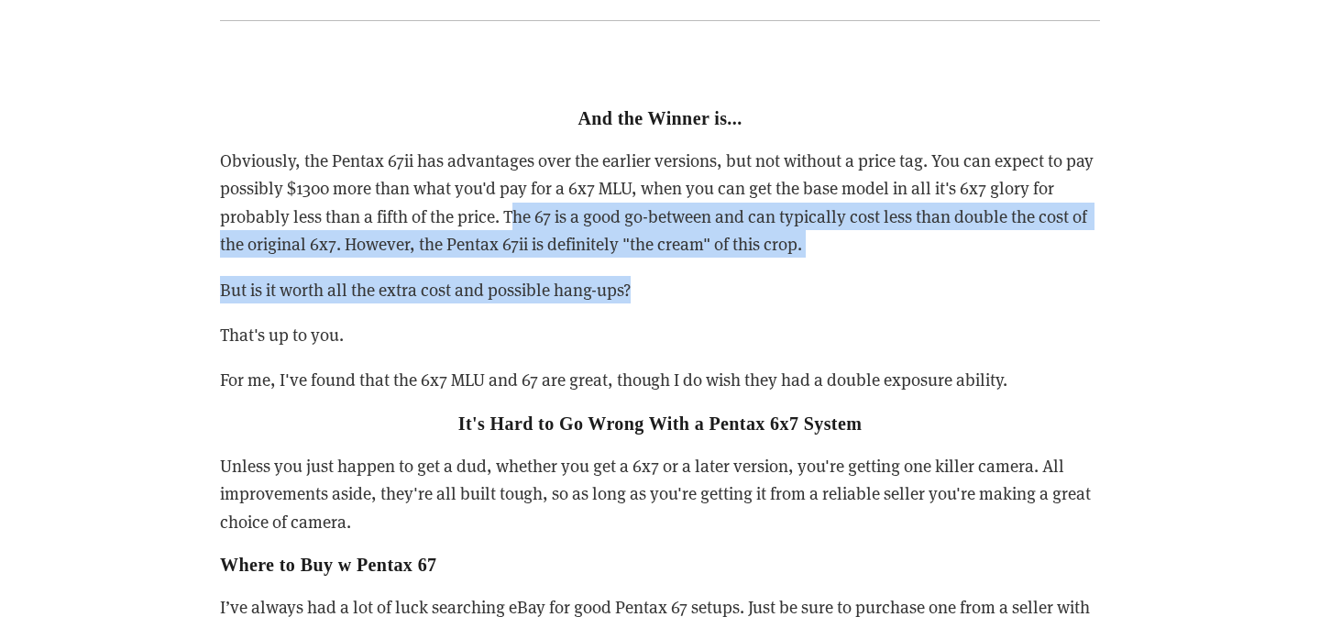
drag, startPoint x: 508, startPoint y: 182, endPoint x: 776, endPoint y: 250, distance: 277.3
click at [776, 250] on div "And the Winner is... Obviously, the Pentax 67ii has advantages over the earlier…" at bounding box center [660, 416] width 880 height 710
click at [776, 276] on p "But is it worth all the extra cost and possible hang-ups?" at bounding box center [660, 290] width 880 height 28
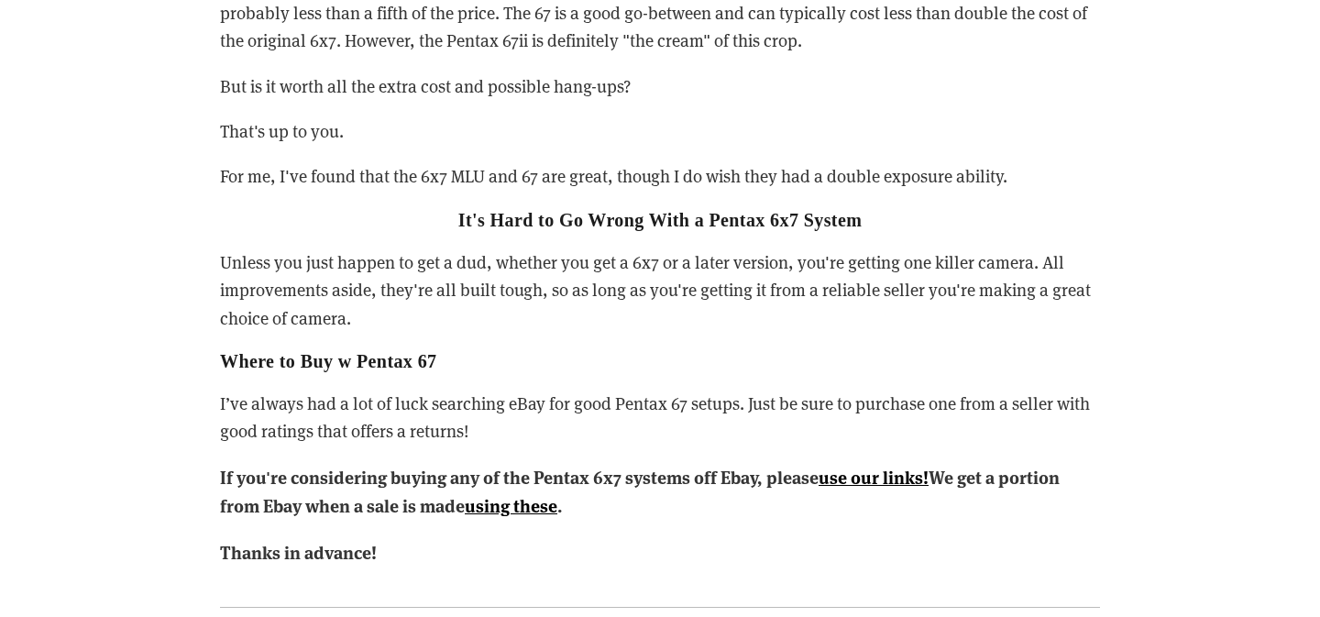
scroll to position [8112, 0]
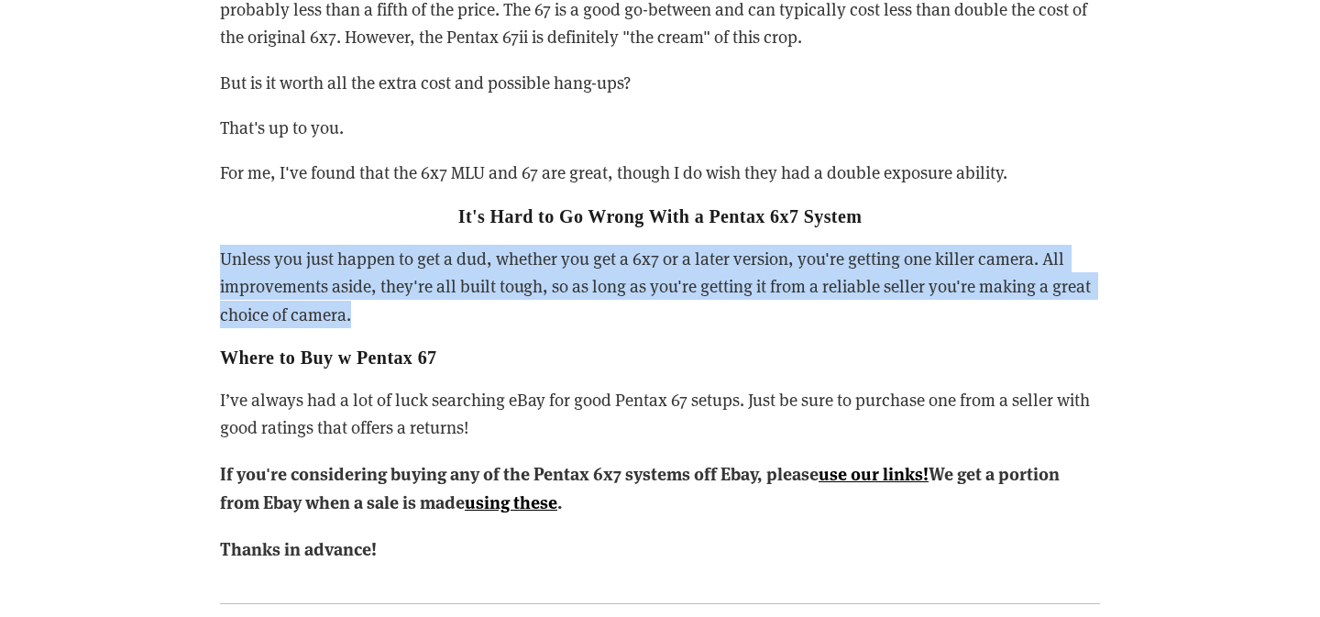
drag, startPoint x: 189, startPoint y: 230, endPoint x: 519, endPoint y: 283, distance: 334.3
click at [519, 283] on p "Unless you just happen to get a dud, whether you get a 6x7 or a later version, …" at bounding box center [660, 286] width 880 height 83
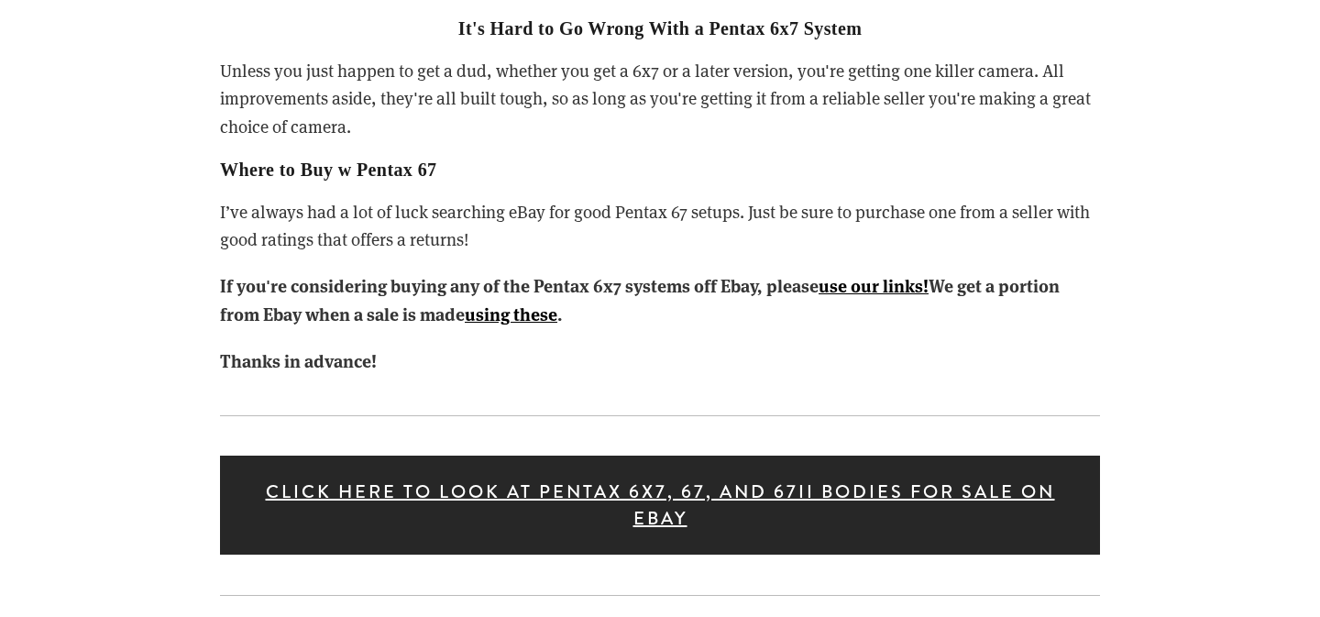
scroll to position [8342, 0]
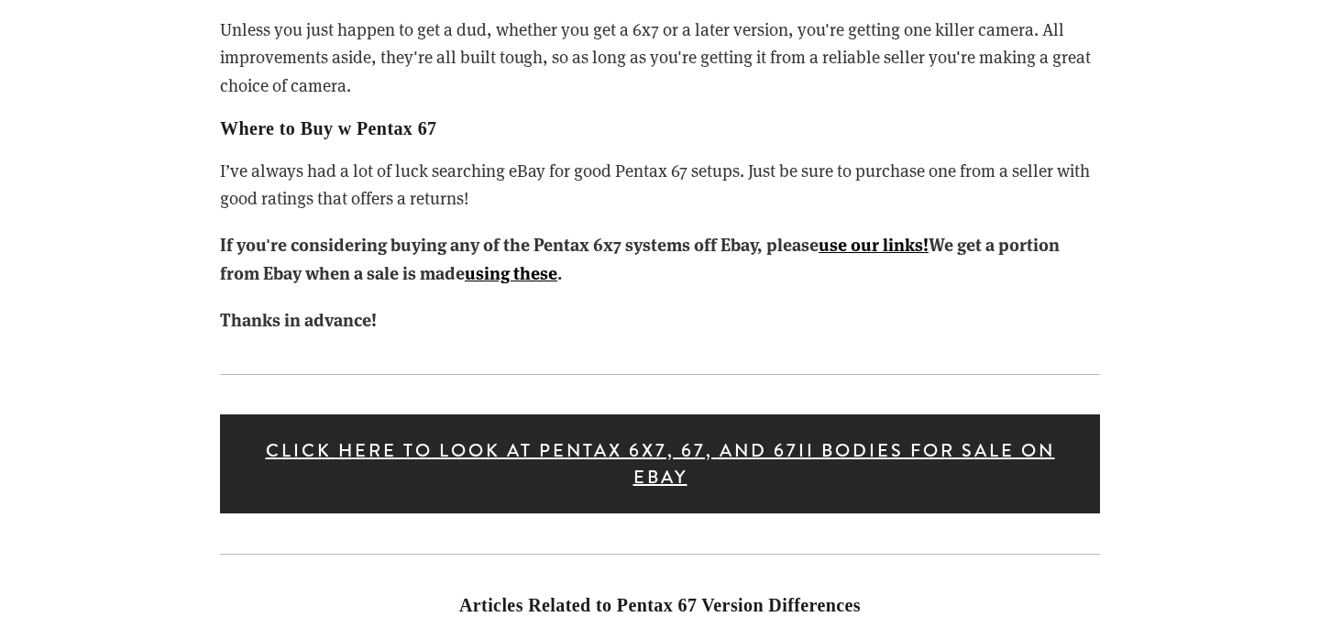
click at [882, 237] on p "If you're considering buying any of the Pentax 6x7 systems off Ebay, please use…" at bounding box center [660, 259] width 880 height 58
drag, startPoint x: 294, startPoint y: 148, endPoint x: 602, endPoint y: 162, distance: 308.4
click at [603, 162] on p "I’ve always had a lot of luck searching eBay for good Pentax 67 setups. Just be…" at bounding box center [660, 185] width 880 height 56
click at [602, 162] on p "I’ve always had a lot of luck searching eBay for good Pentax 67 setups. Just be…" at bounding box center [660, 185] width 880 height 56
drag, startPoint x: 504, startPoint y: 147, endPoint x: 658, endPoint y: 168, distance: 155.5
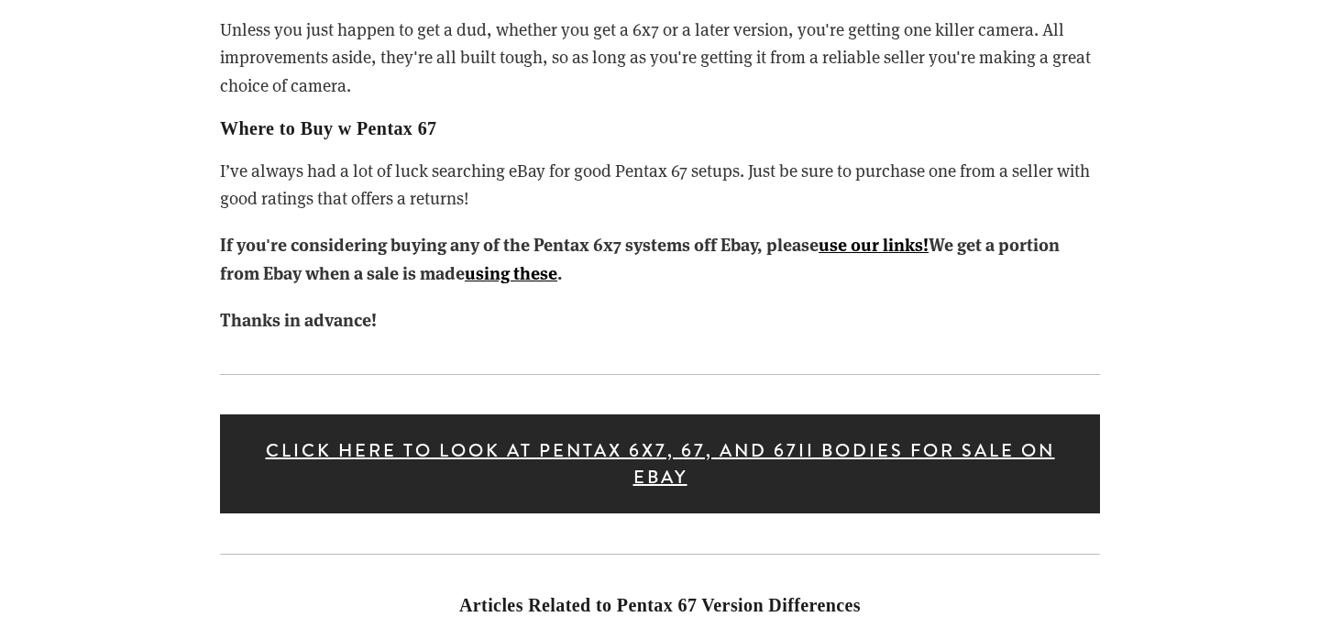
click at [658, 168] on p "I’ve always had a lot of luck searching eBay for good Pentax 67 setups. Just be…" at bounding box center [660, 185] width 880 height 56
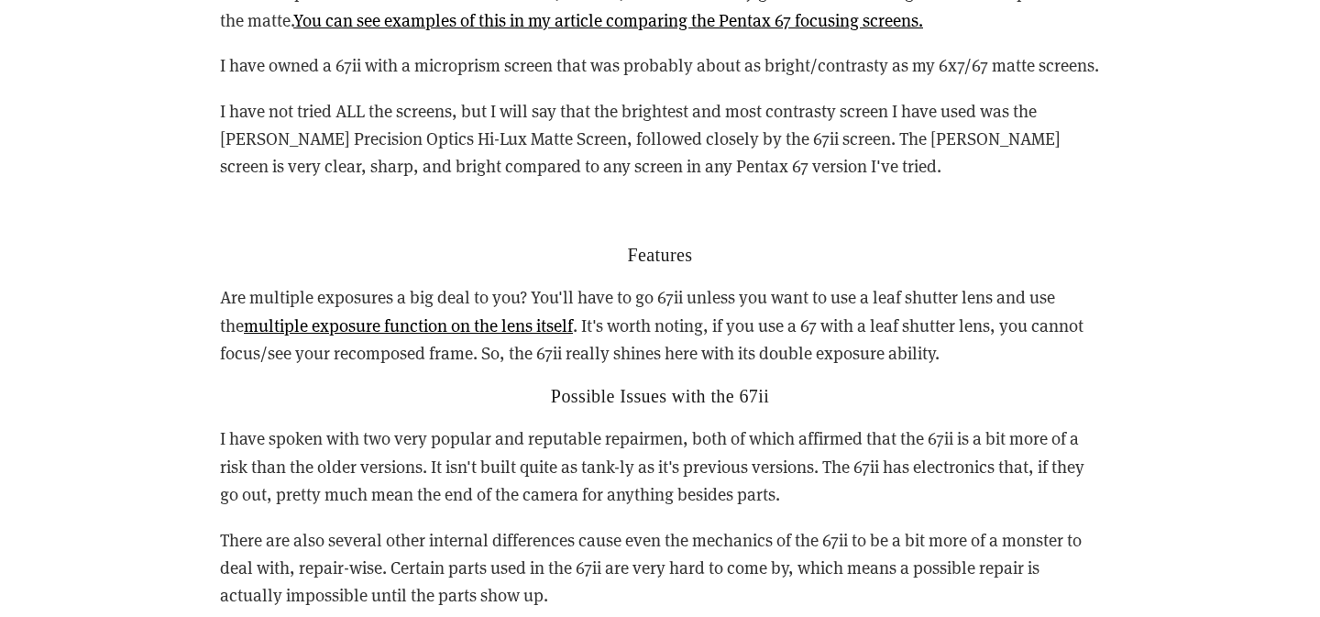
scroll to position [5607, 0]
